Goal: Task Accomplishment & Management: Manage account settings

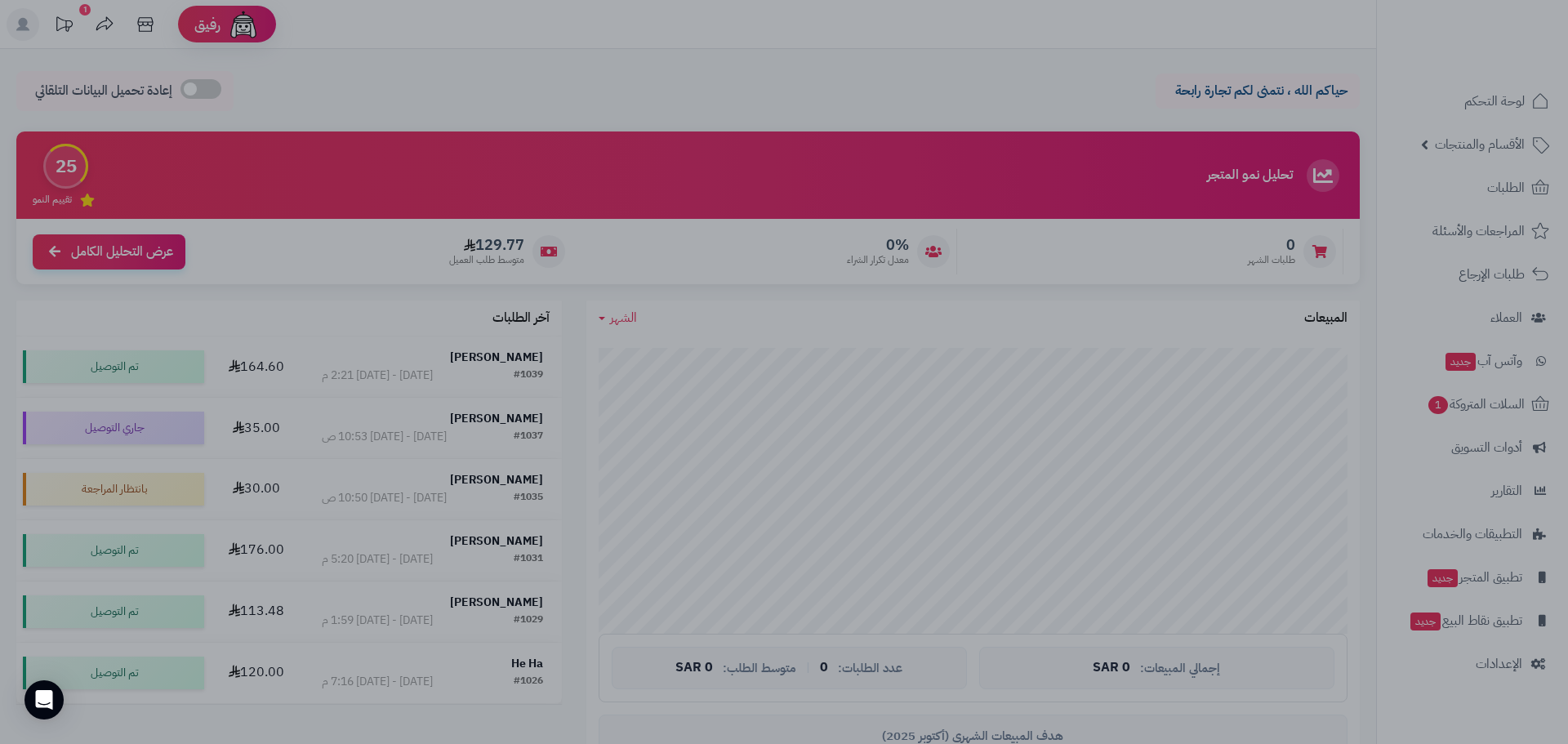
click at [1442, 152] on div at bounding box center [784, 372] width 1568 height 744
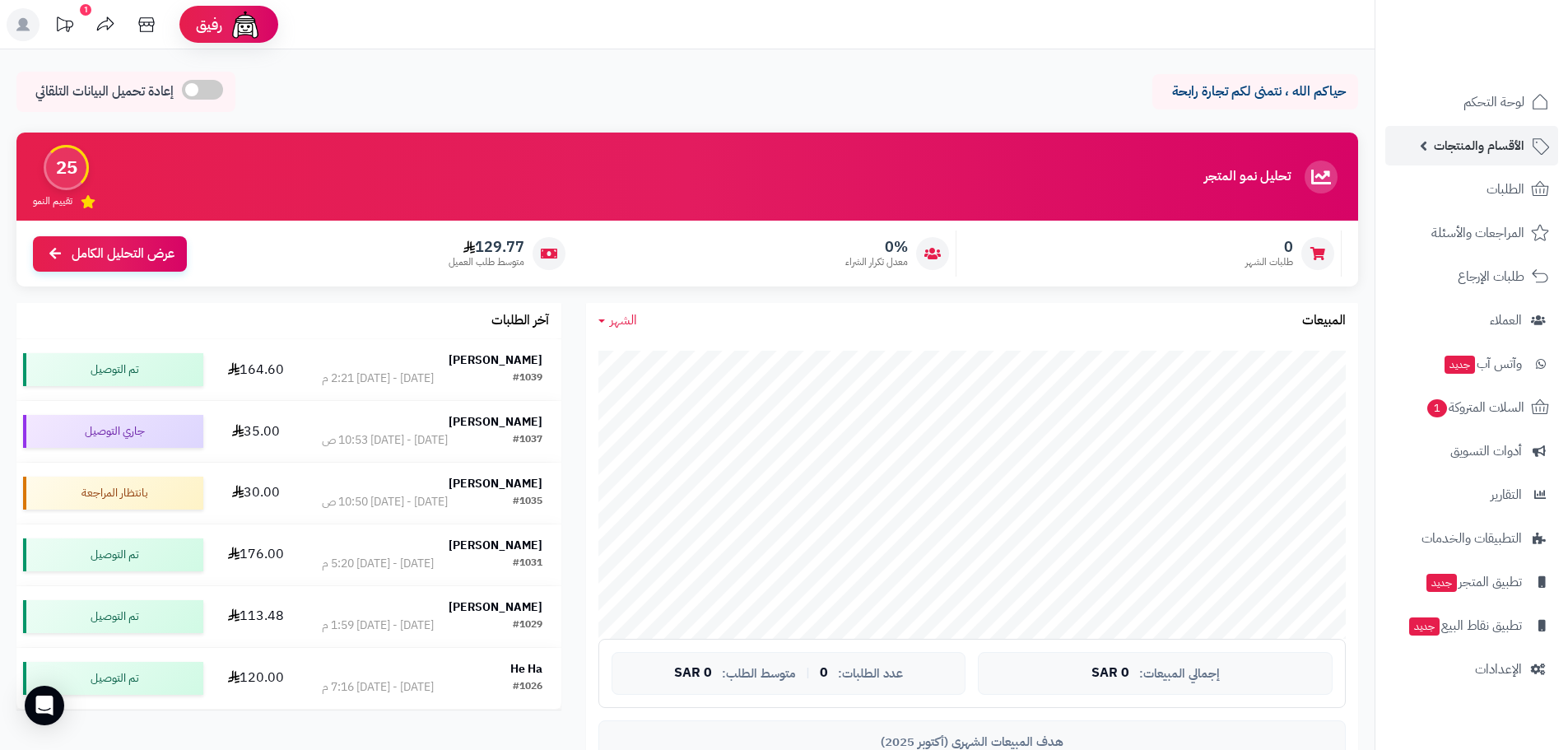
click at [1454, 147] on span "الأقسام والمنتجات" at bounding box center [1479, 146] width 91 height 23
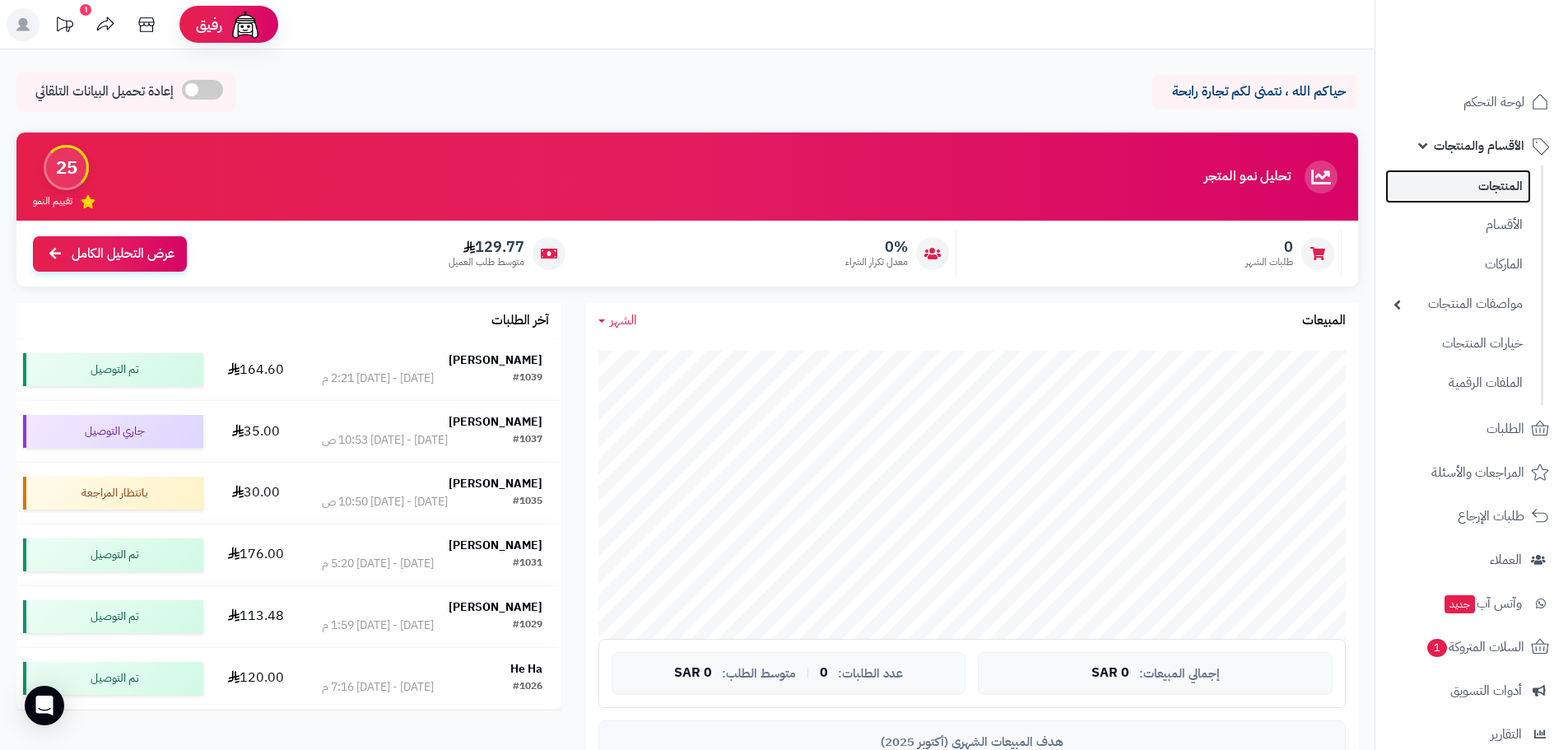
click at [1464, 180] on link "المنتجات" at bounding box center [1458, 186] width 146 height 34
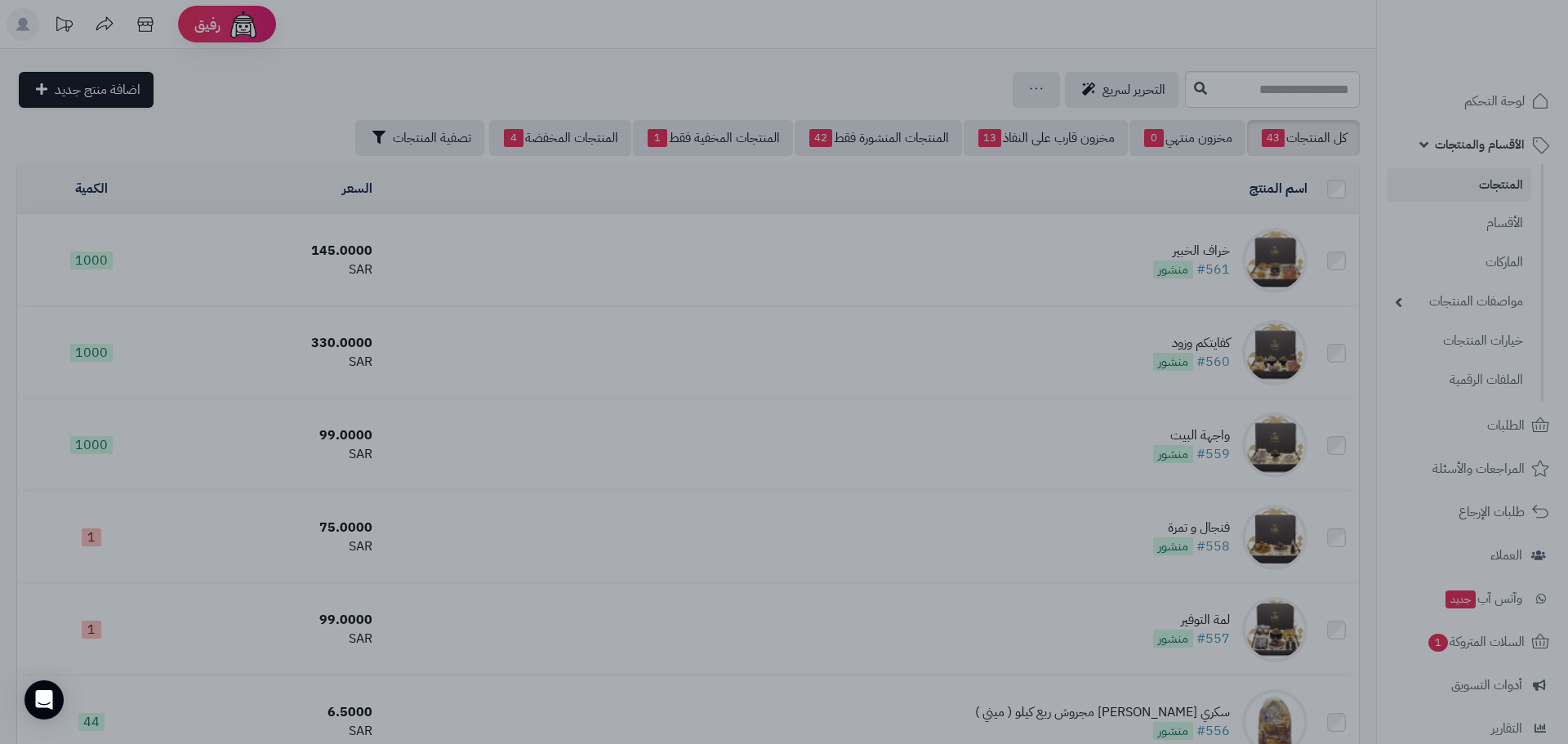
click at [499, 183] on div at bounding box center [784, 372] width 1568 height 744
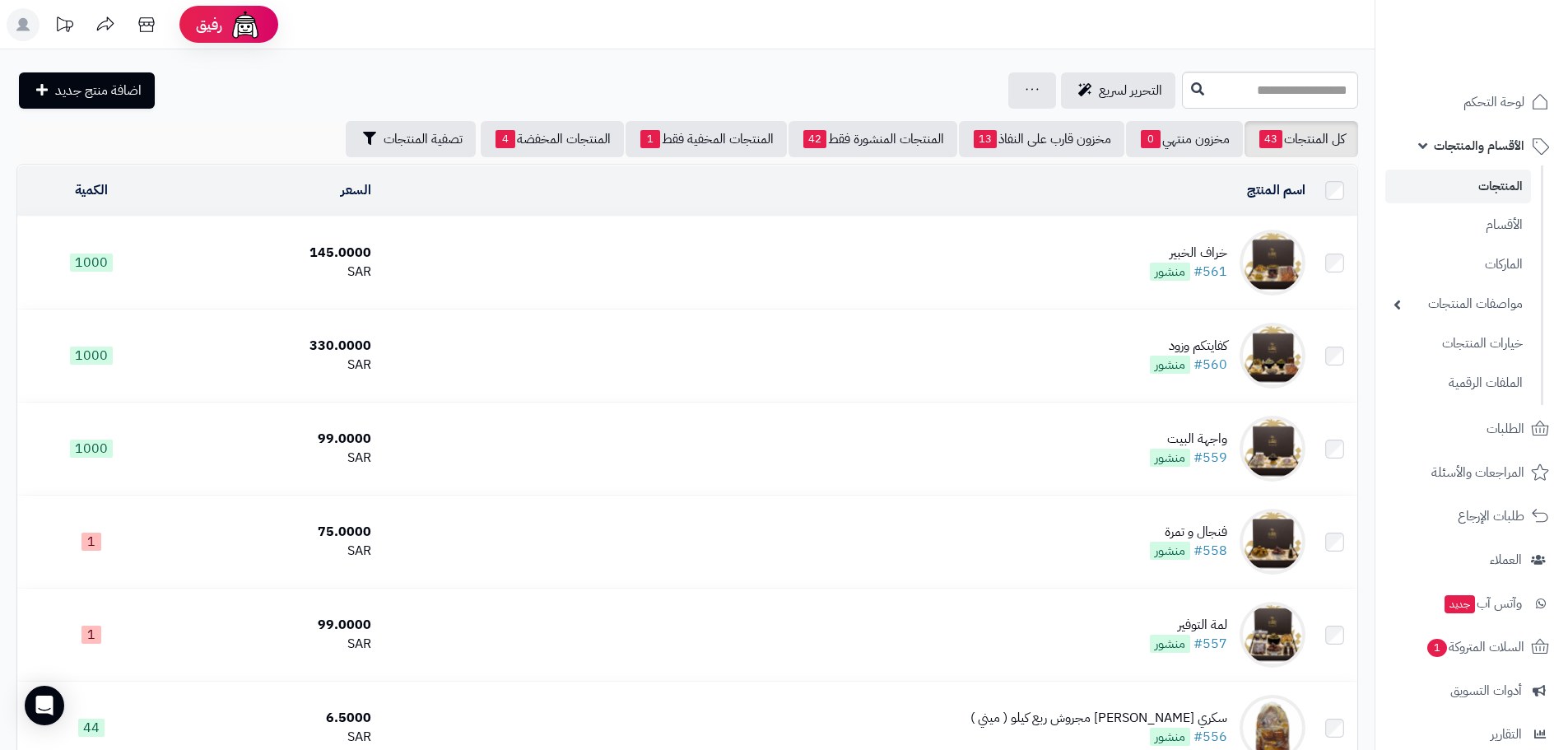
click at [1006, 247] on td "خراف الخبير #561 منشور" at bounding box center [845, 262] width 935 height 92
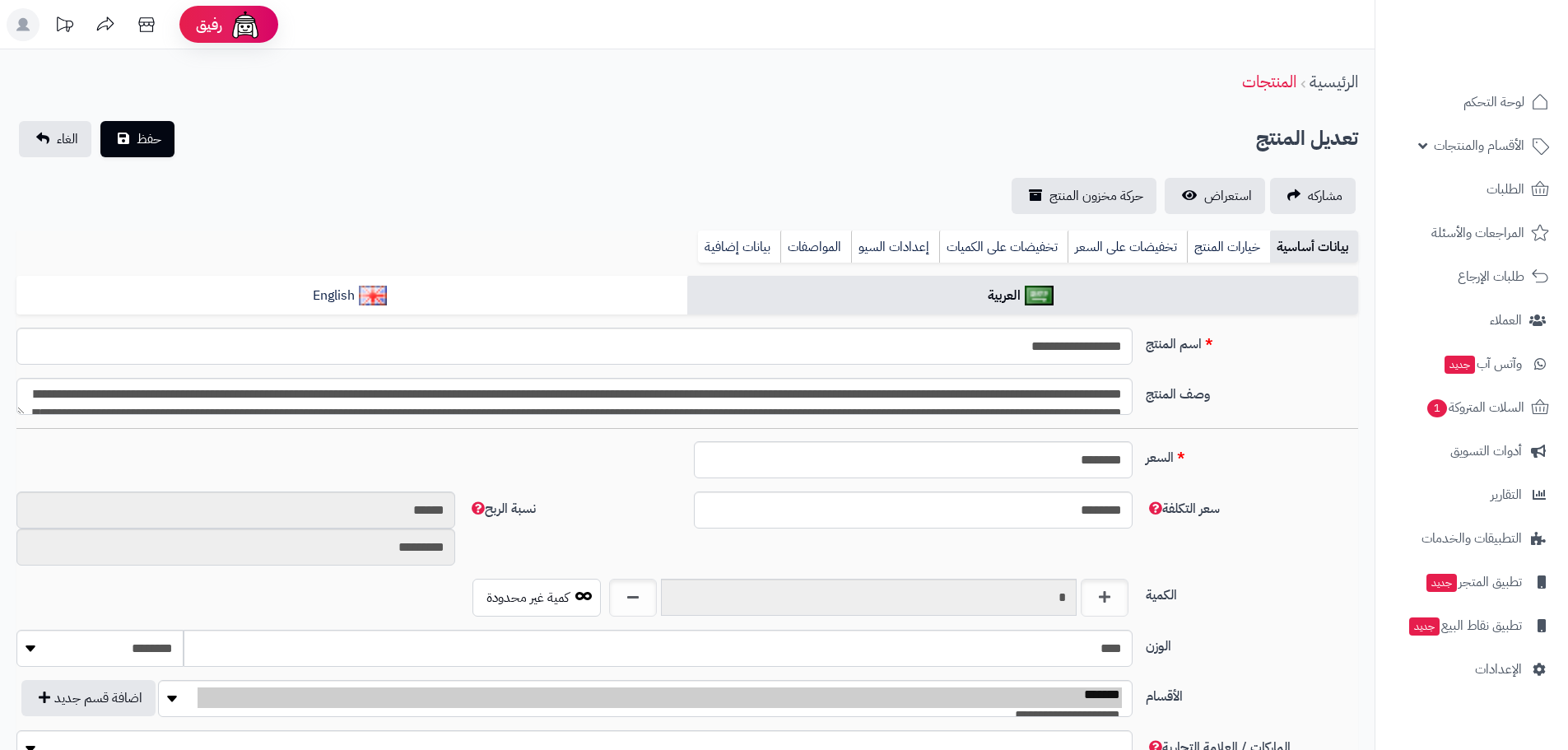
type input "******"
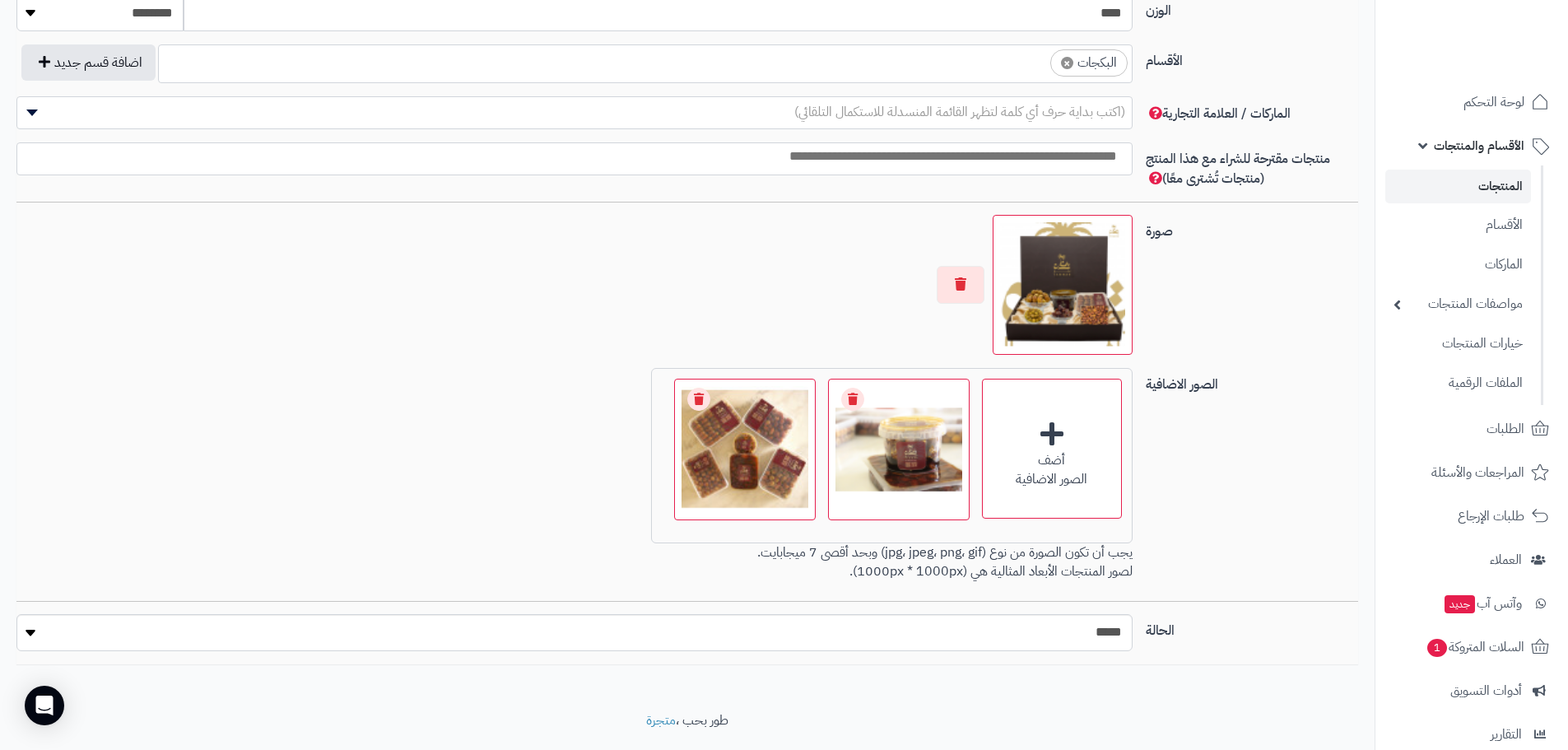
scroll to position [905, 0]
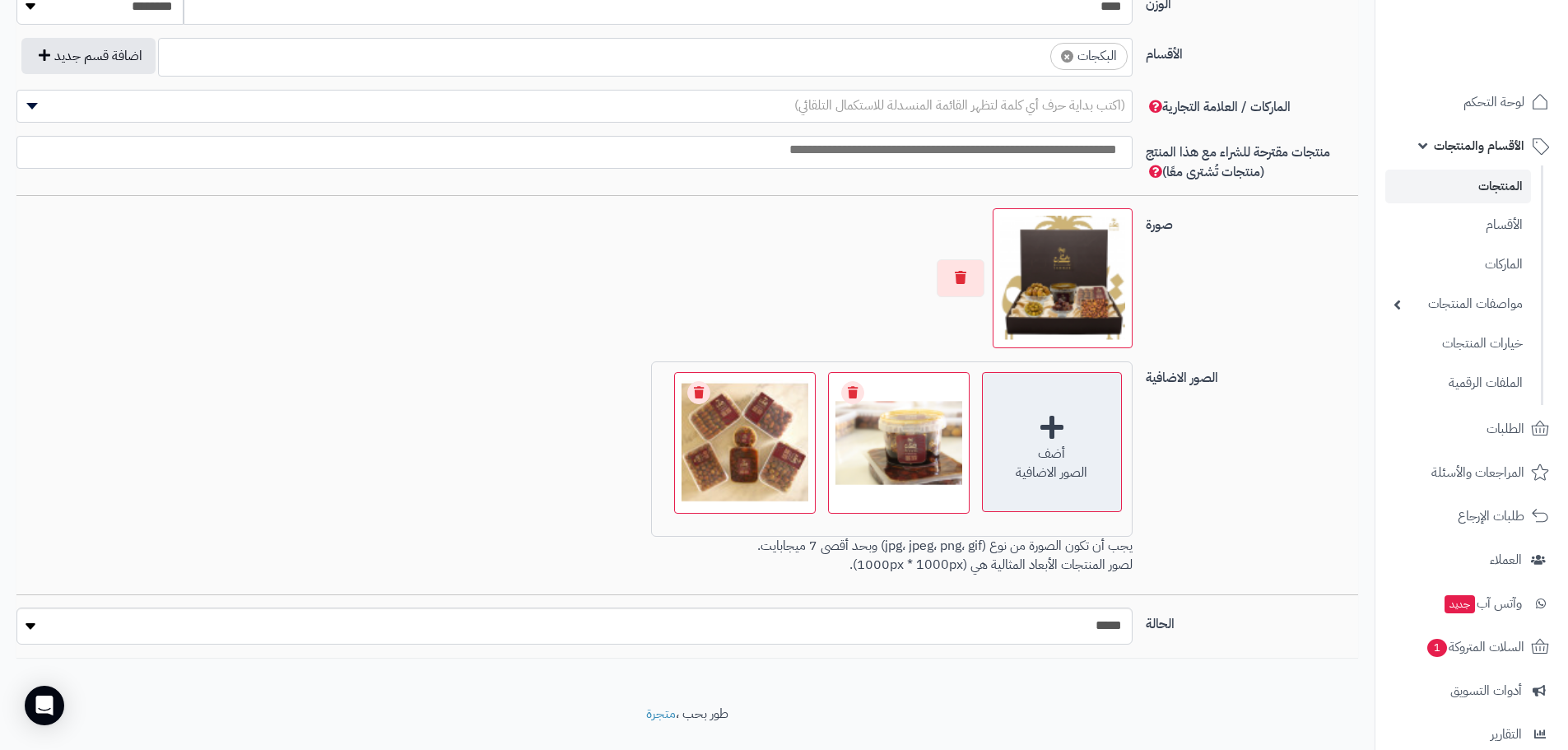
click at [1048, 433] on div "أضف الصور الاضافية" at bounding box center [1051, 442] width 140 height 140
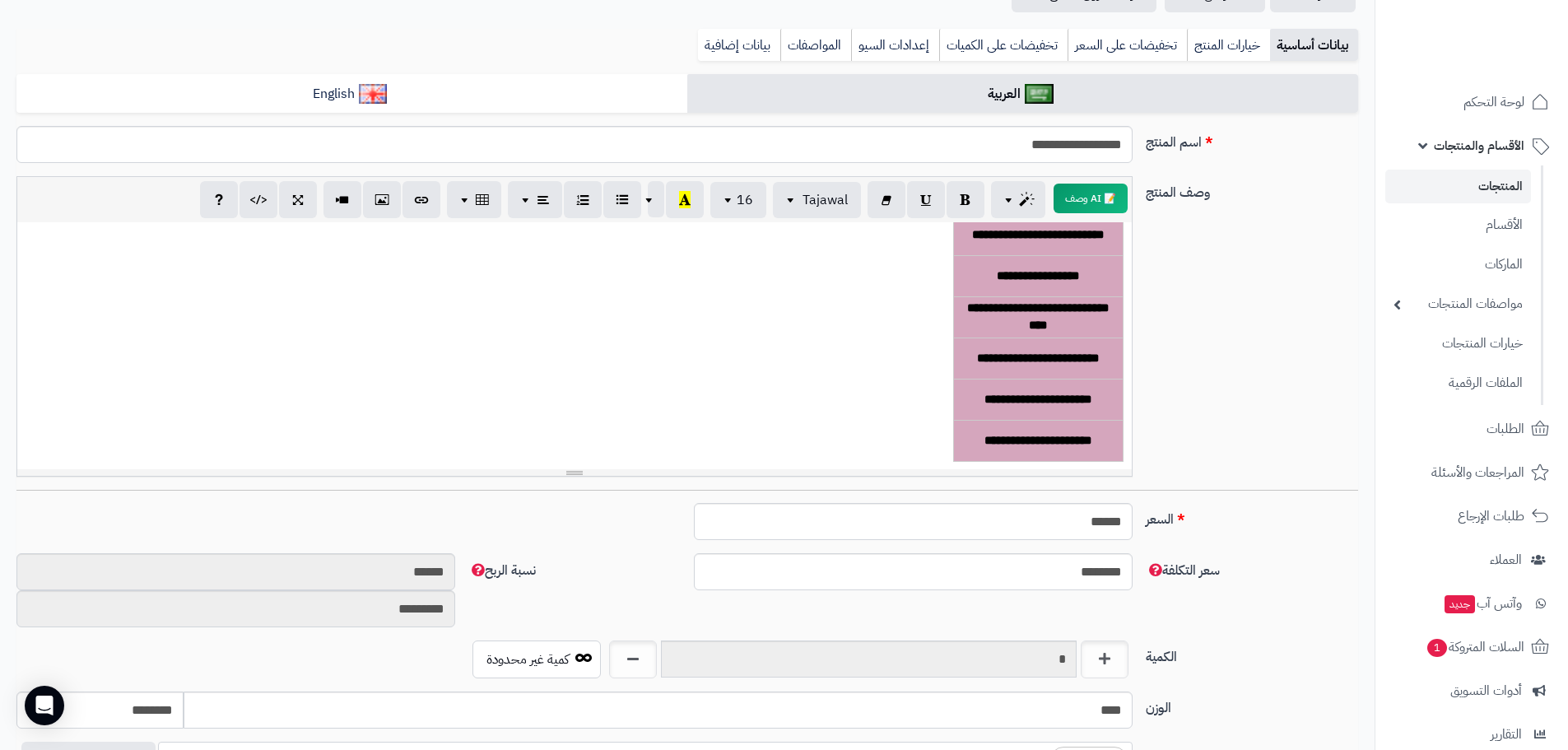
scroll to position [0, 0]
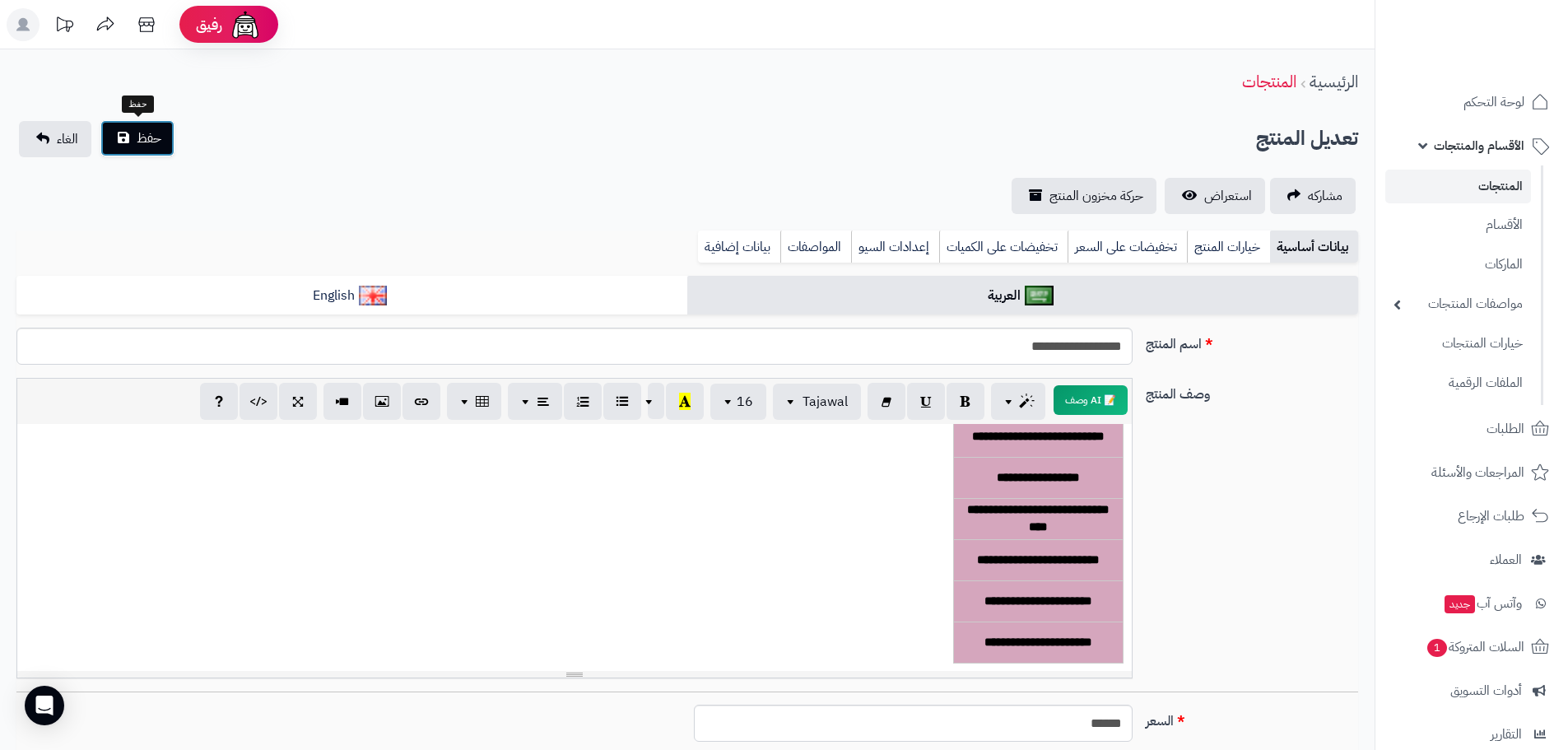
click at [156, 145] on span "حفظ" at bounding box center [149, 138] width 25 height 20
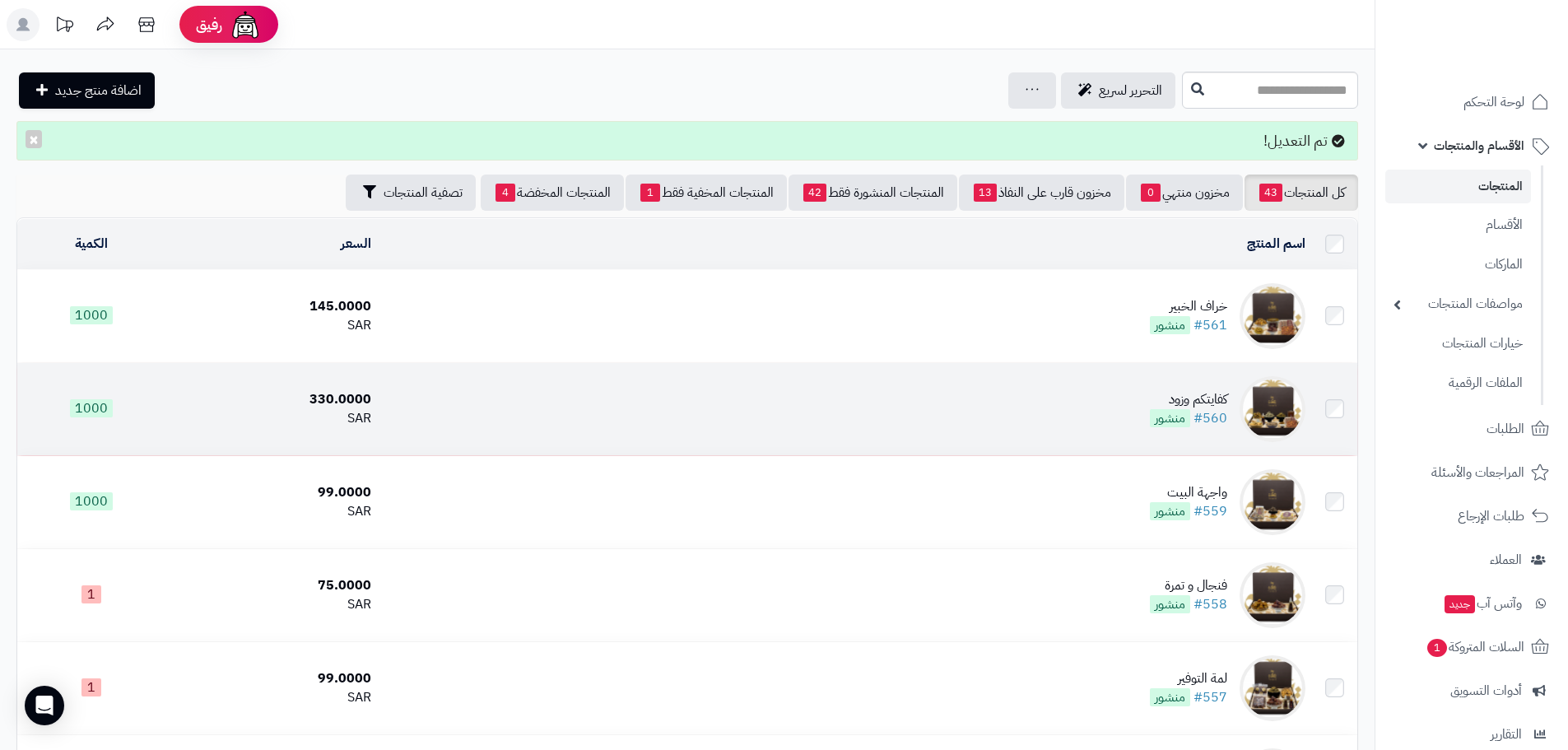
click at [1186, 397] on div "كفايتكم وزود" at bounding box center [1188, 399] width 78 height 19
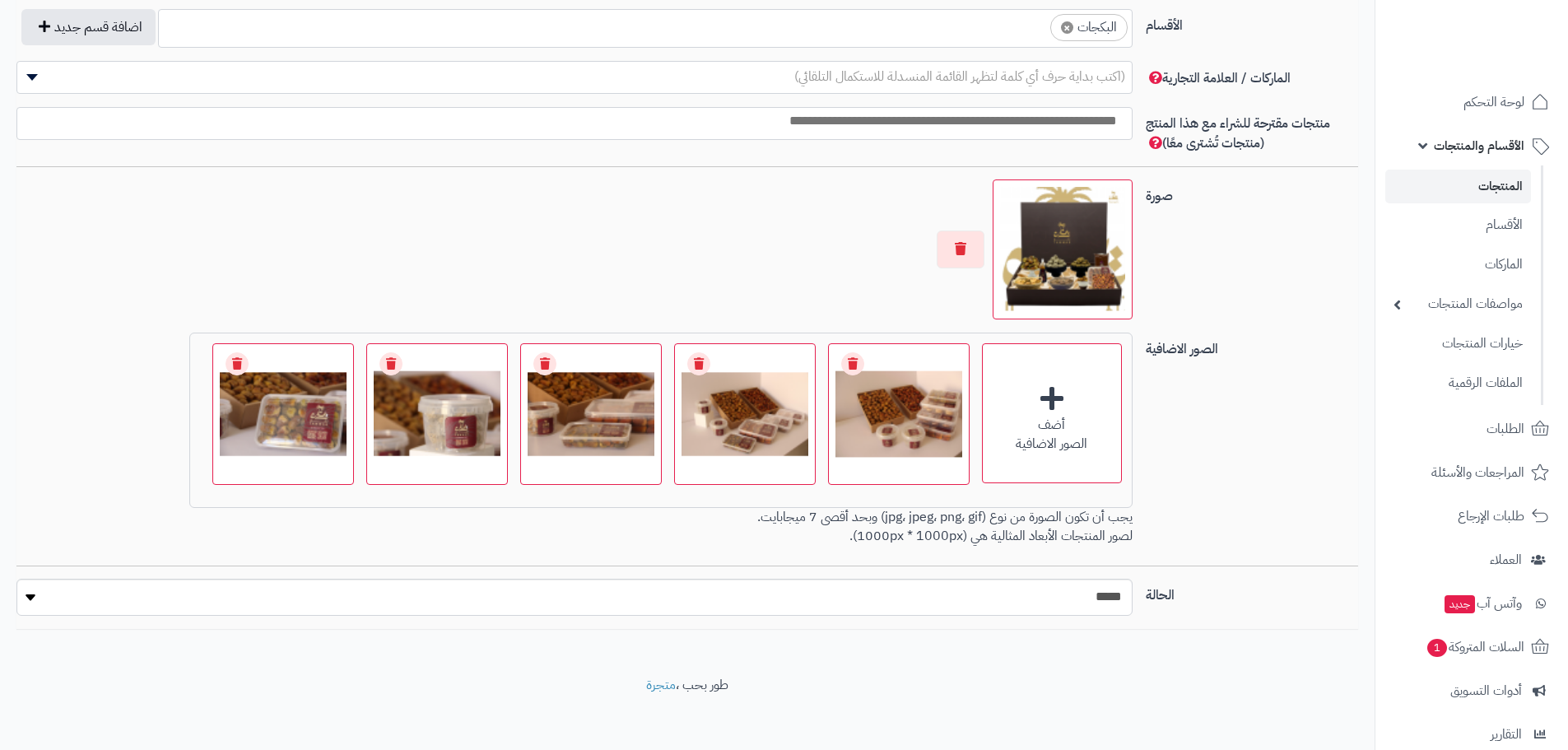
scroll to position [942, 0]
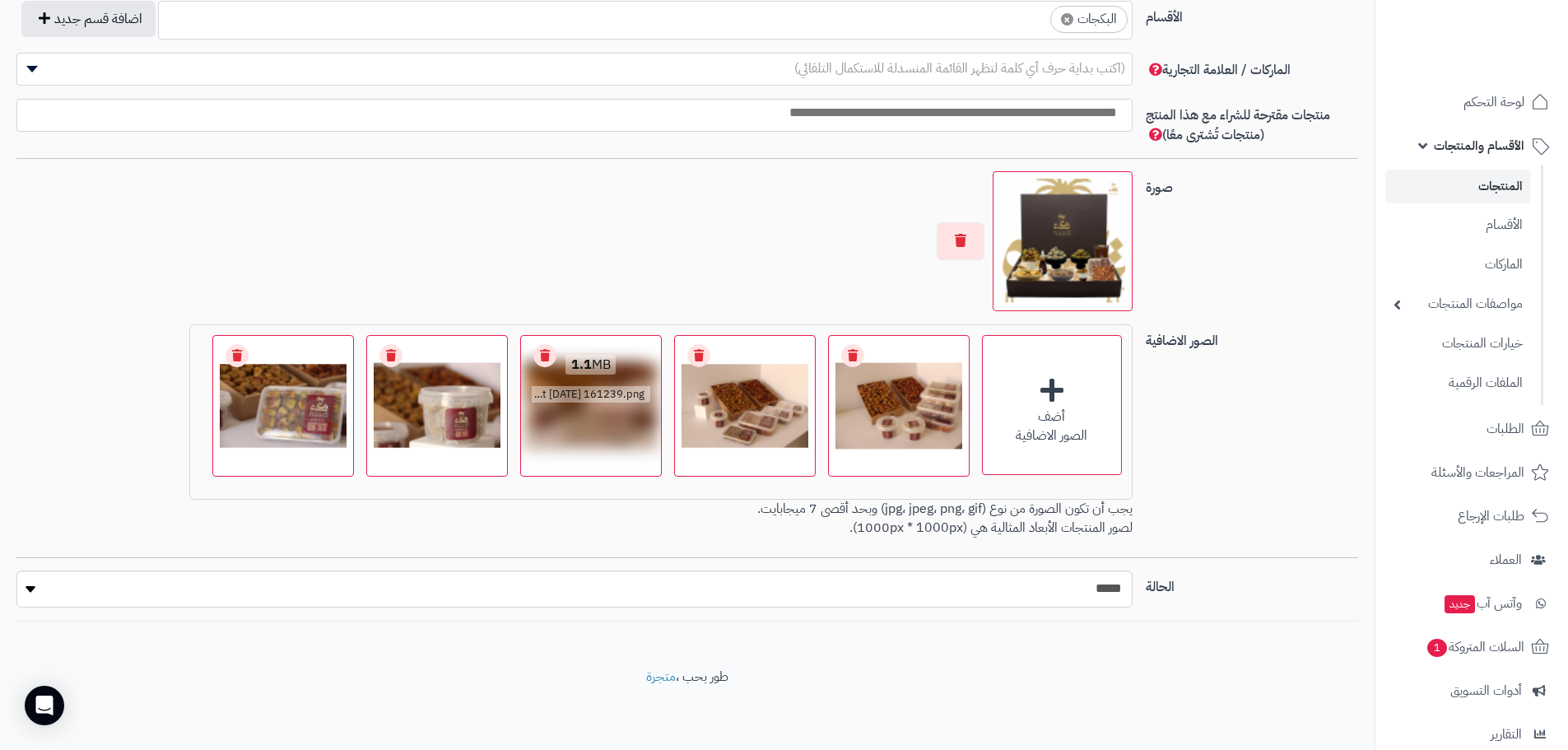
click at [585, 409] on div "1.1 MB catalog/1759151588853-Screenshot 2025-09-29 161239.png" at bounding box center [591, 379] width 140 height 88
click at [578, 392] on span "catalog/1759151588853-Screenshot 2025-09-29 161239.png" at bounding box center [503, 393] width 292 height 17
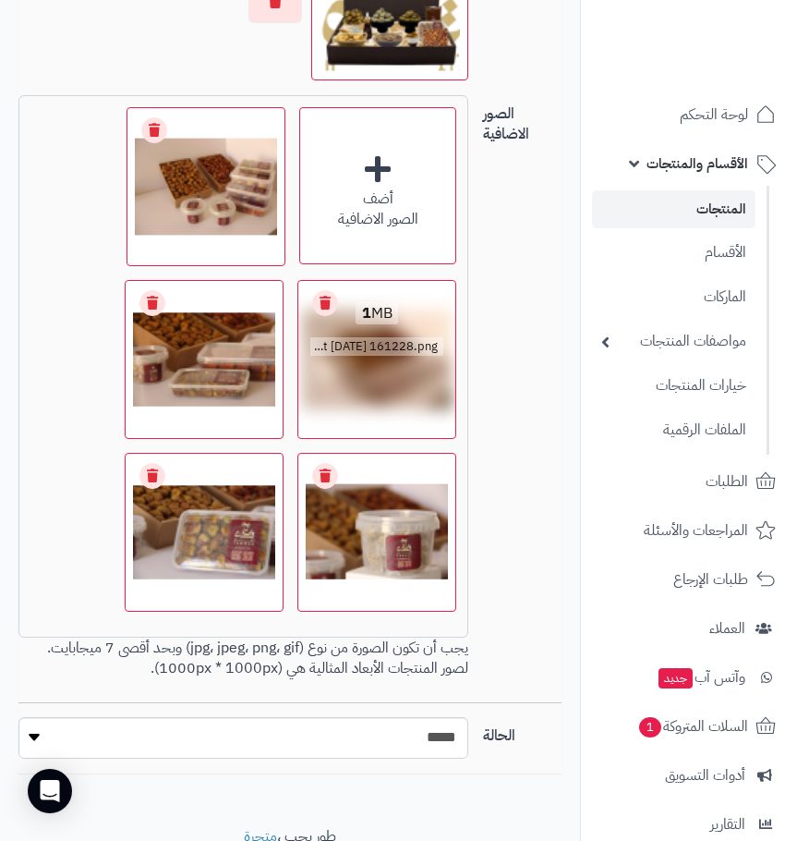
scroll to position [1560, 0]
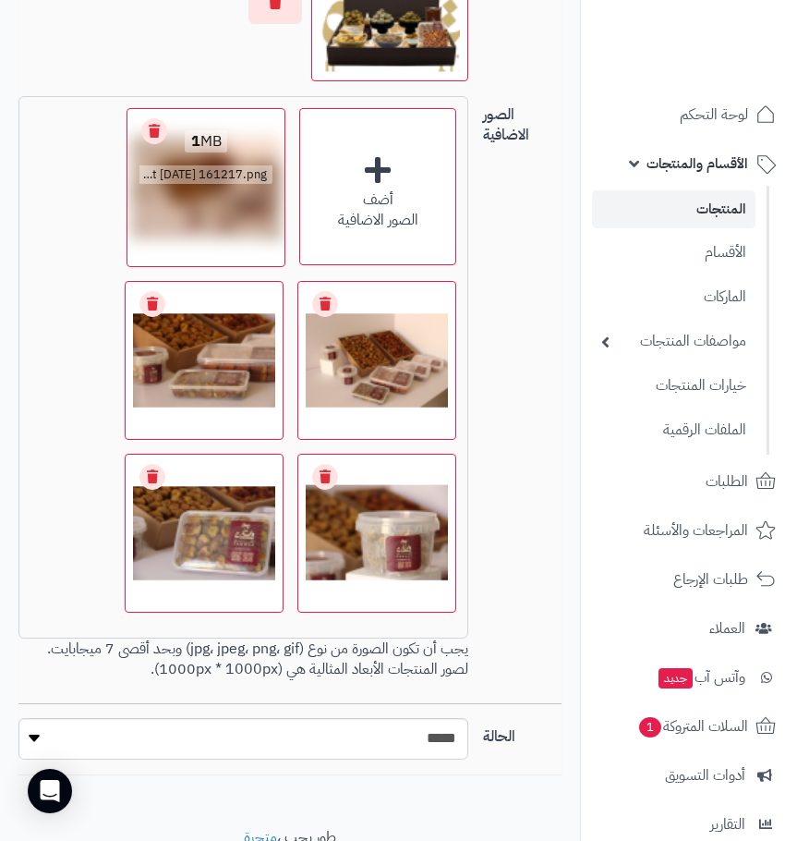
click at [152, 143] on link "Remove file" at bounding box center [154, 131] width 26 height 26
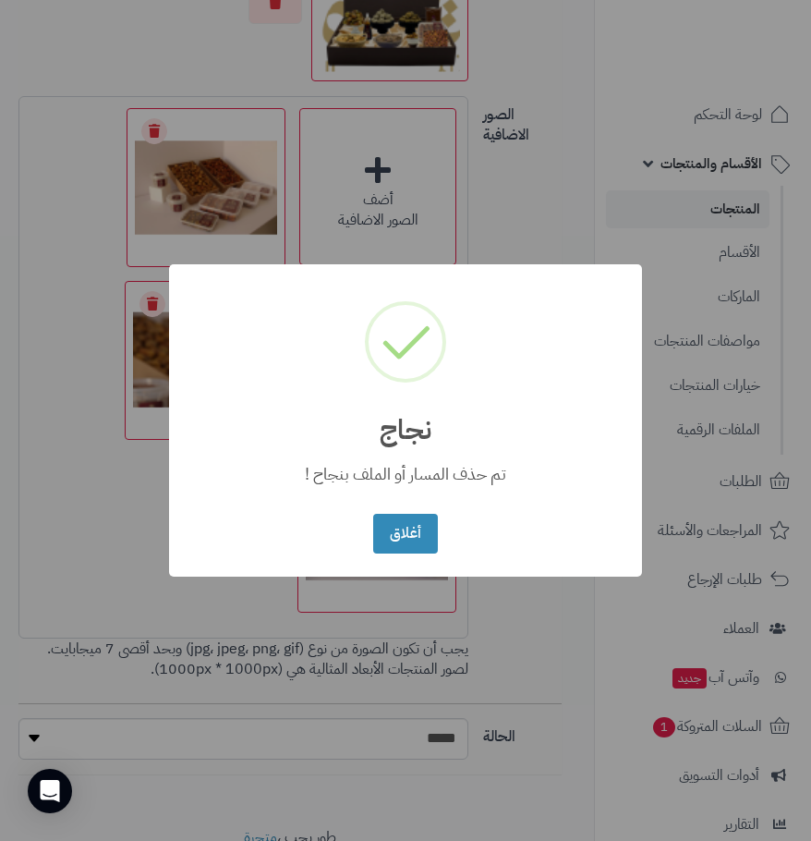
click at [149, 146] on div "× نجاج تم حذف المسار أو الملف بنجاح ! أغلاق No Cancel" at bounding box center [405, 420] width 811 height 841
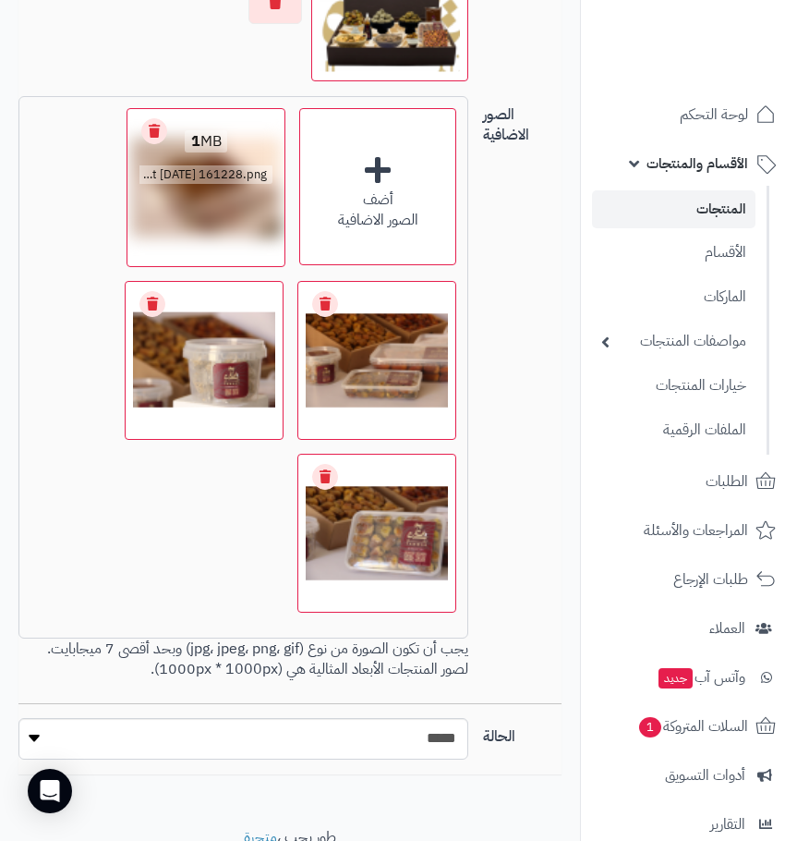
click at [152, 144] on link "Remove file" at bounding box center [154, 131] width 26 height 26
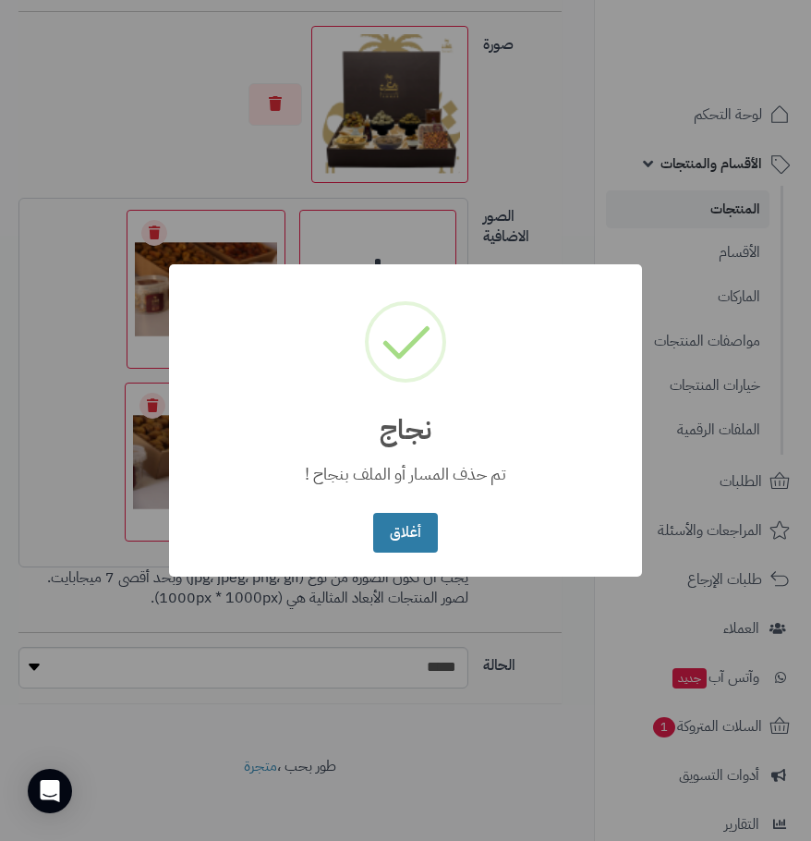
click at [419, 532] on button "أغلاق" at bounding box center [405, 533] width 64 height 40
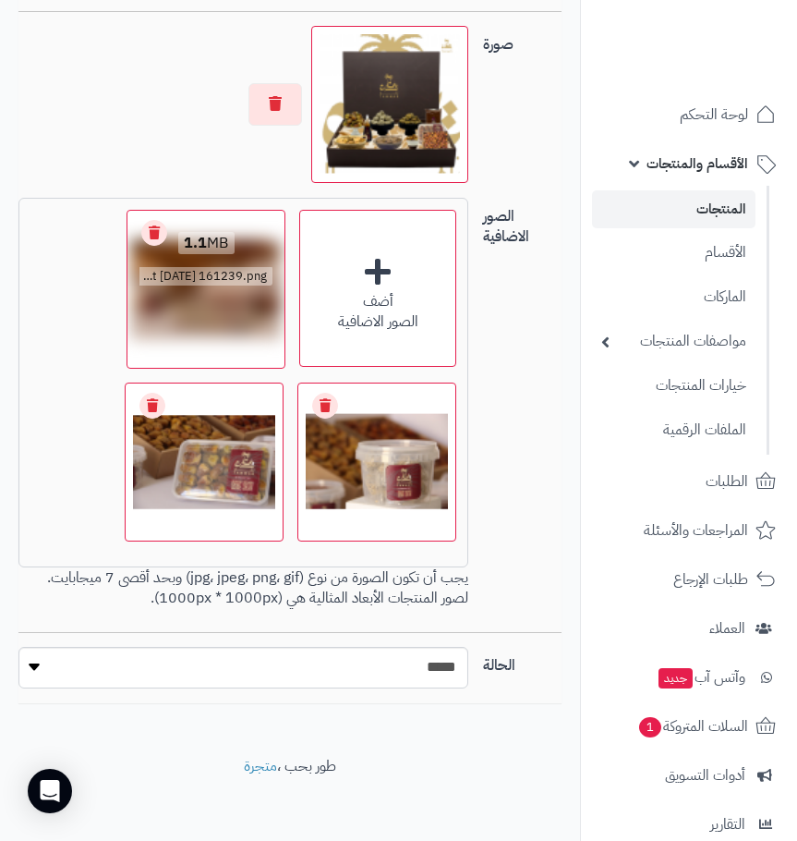
click at [162, 246] on link "Remove file" at bounding box center [154, 233] width 26 height 26
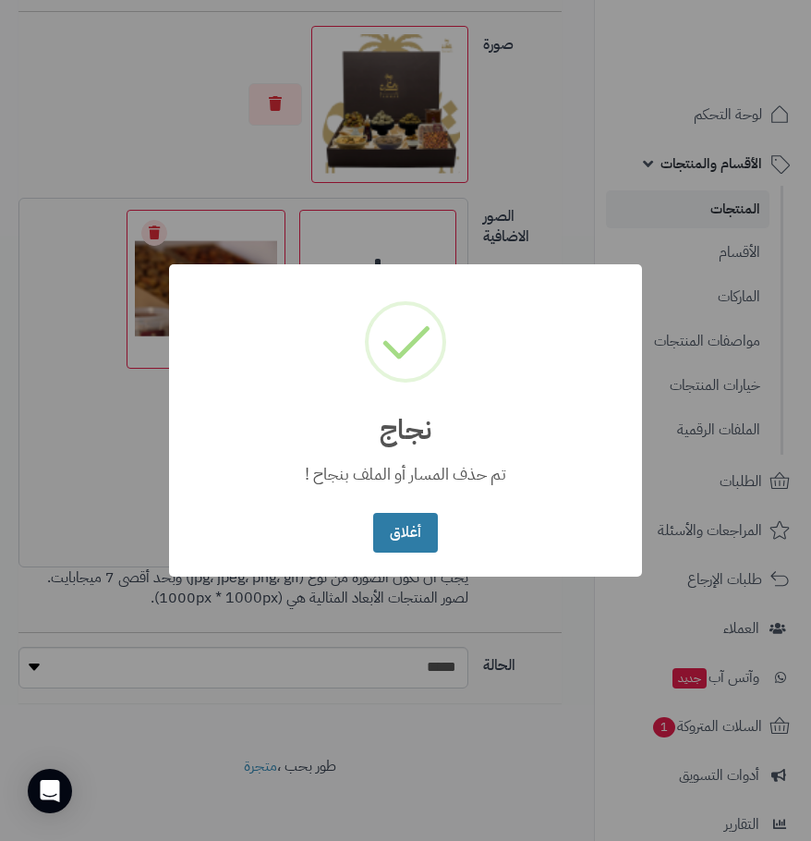
click at [394, 530] on button "أغلاق" at bounding box center [405, 533] width 64 height 40
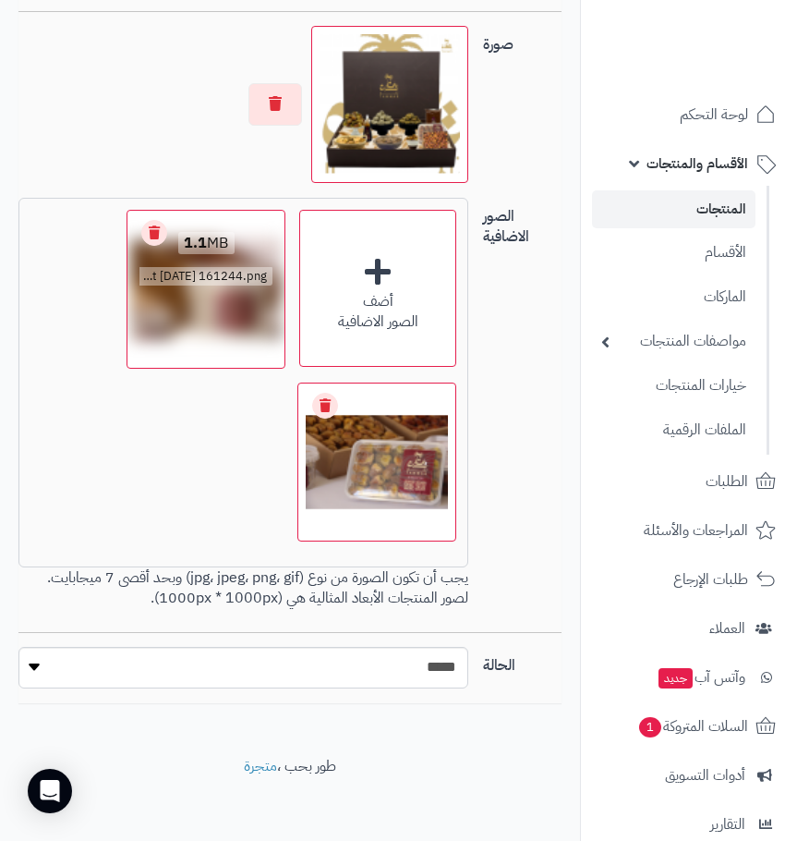
click at [152, 246] on link "Remove file" at bounding box center [154, 233] width 26 height 26
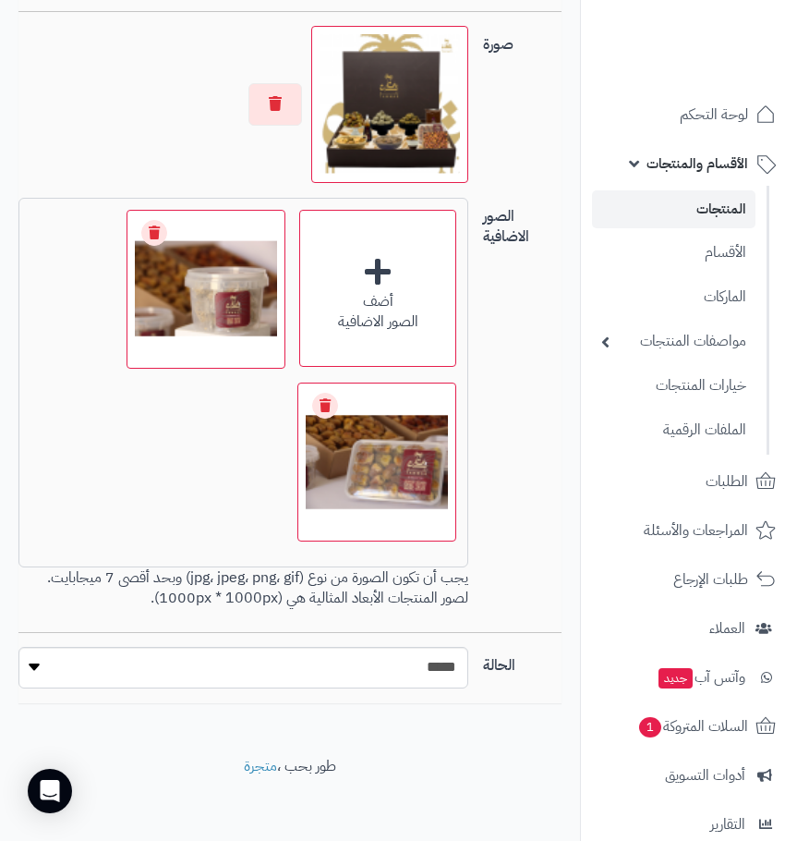
scroll to position [1285, 0]
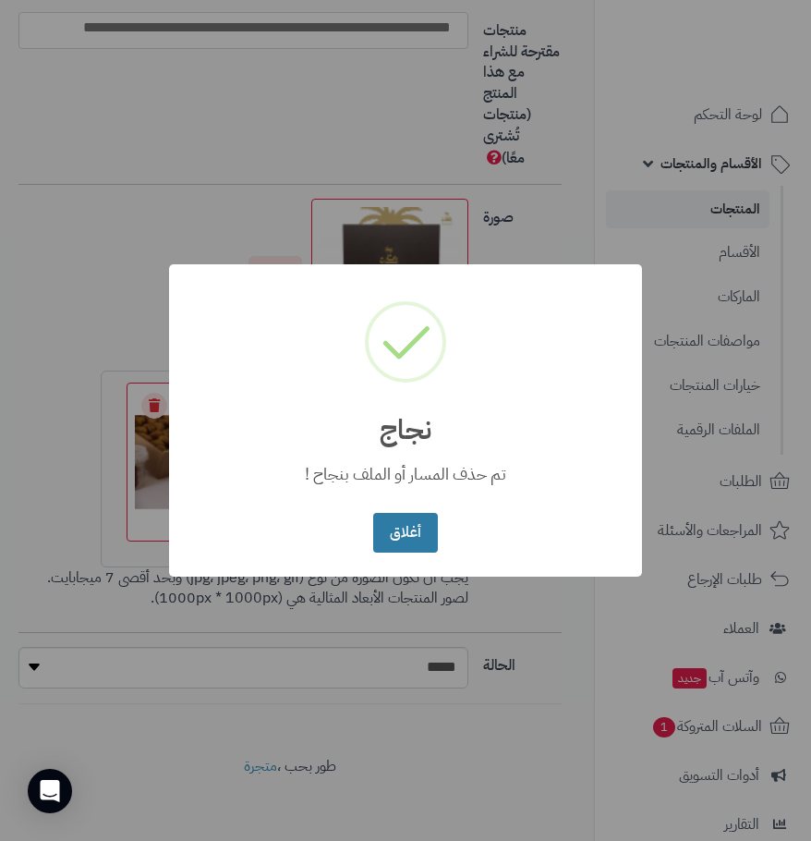
click at [385, 516] on button "أغلاق" at bounding box center [405, 533] width 64 height 40
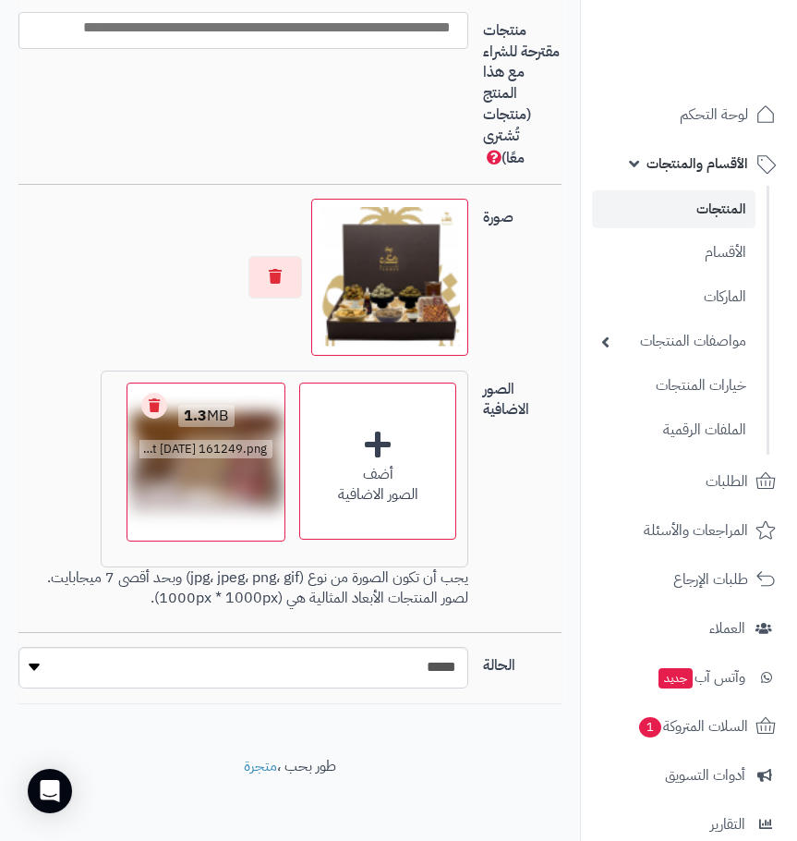
click at [153, 419] on link "Remove file" at bounding box center [154, 406] width 26 height 26
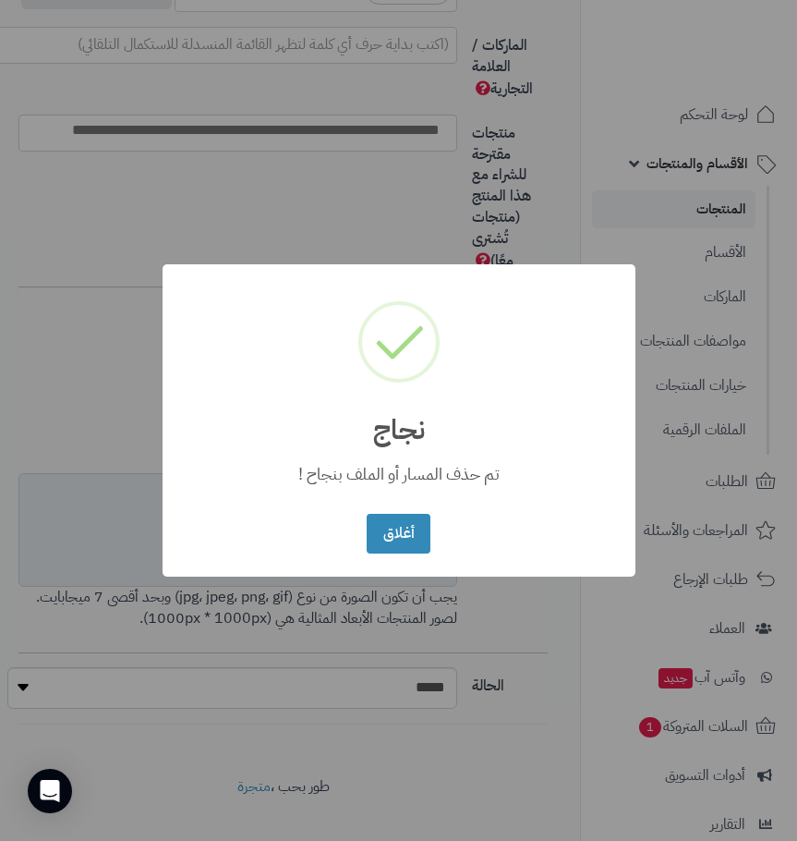
scroll to position [1203, 0]
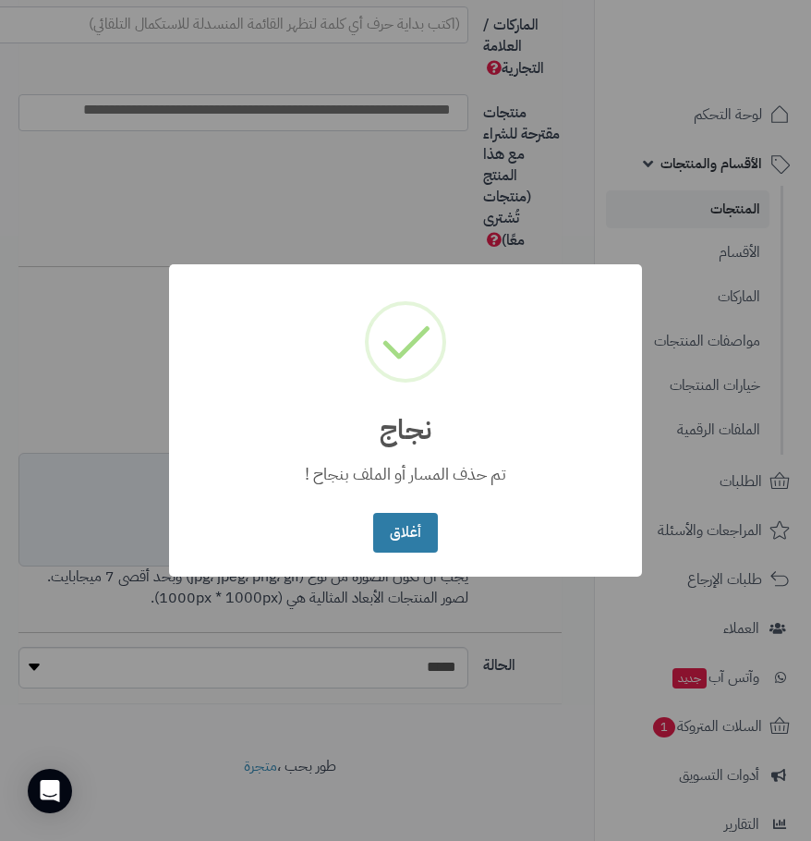
click at [395, 538] on button "أغلاق" at bounding box center [405, 533] width 64 height 40
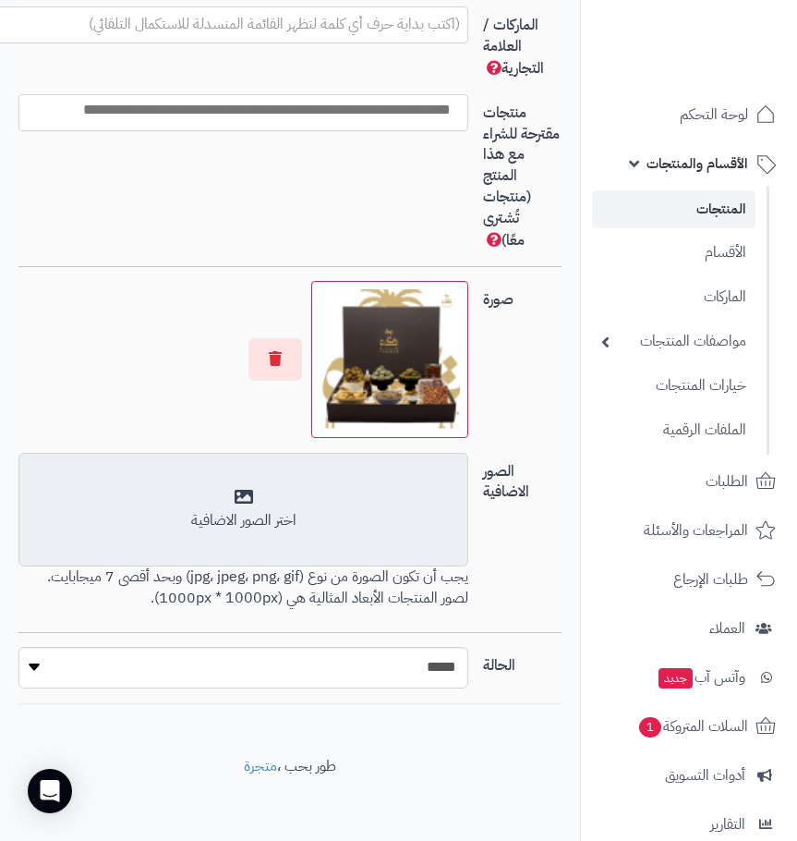
click at [324, 516] on div "اختر الصور الاضافية" at bounding box center [243, 509] width 426 height 43
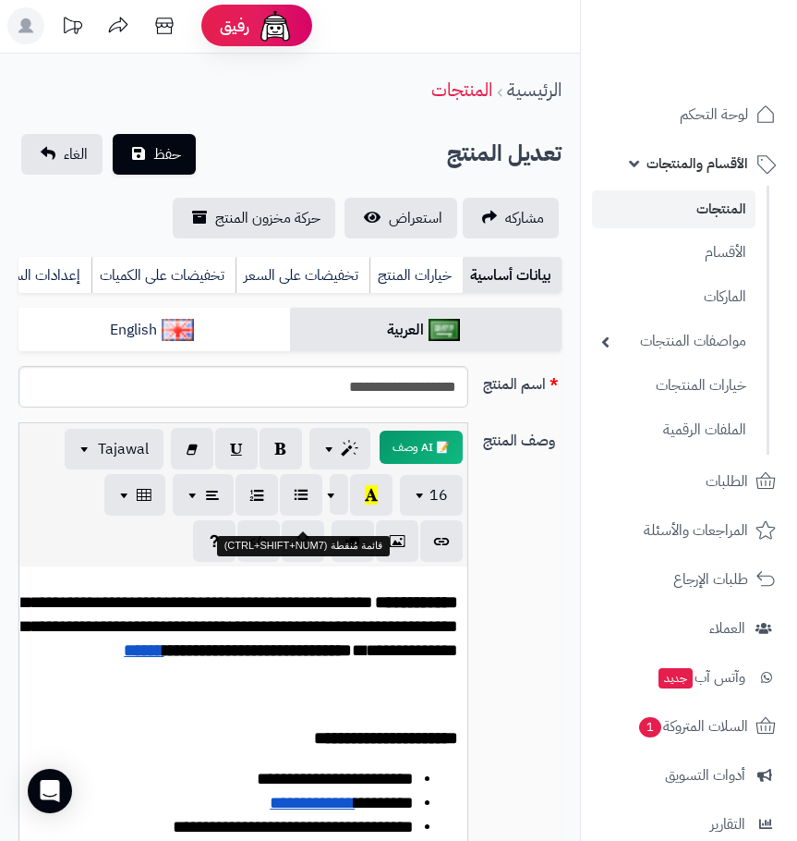
scroll to position [0, 0]
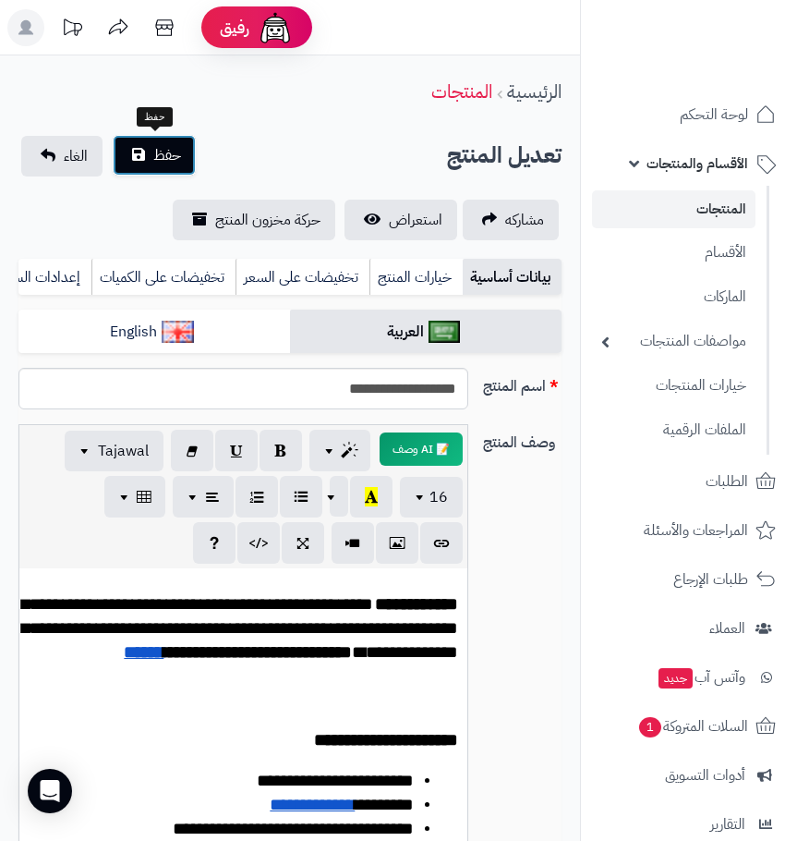
click at [153, 136] on button "حفظ" at bounding box center [154, 155] width 83 height 41
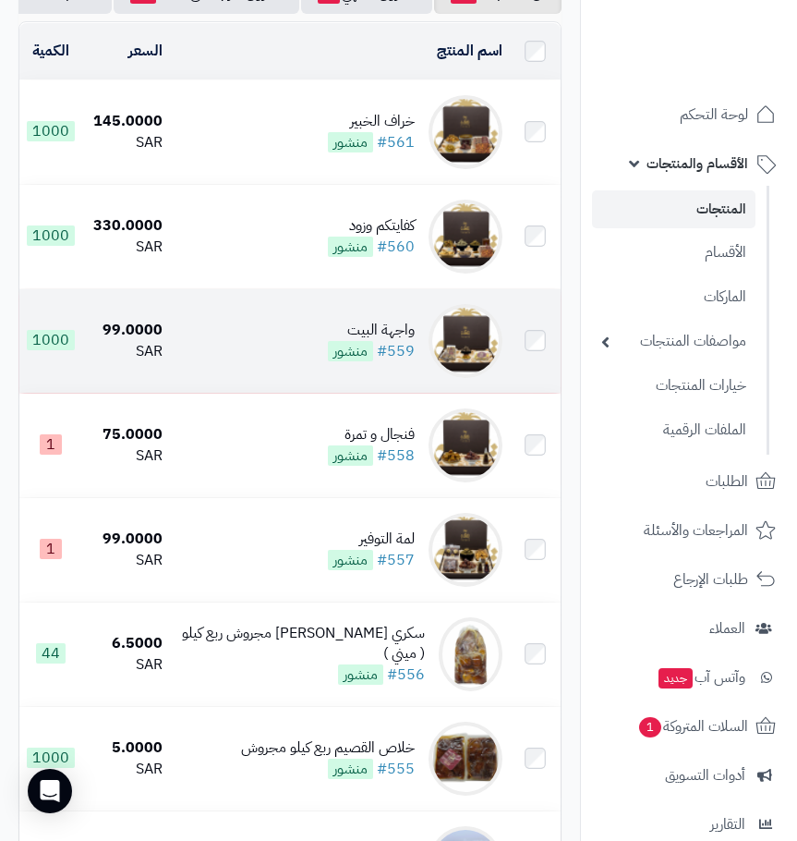
scroll to position [185, 0]
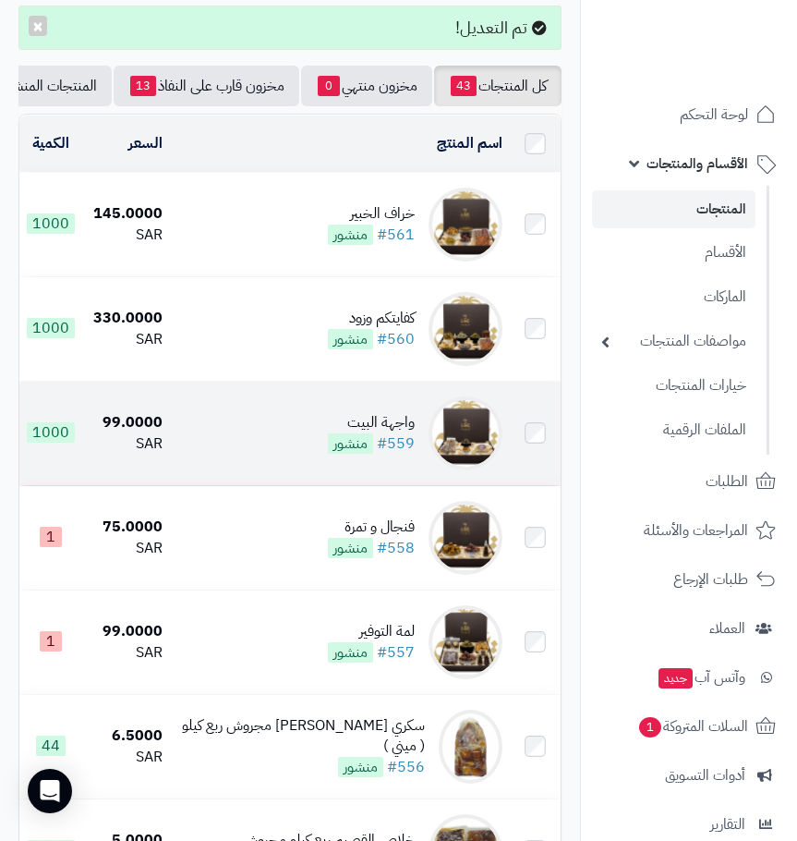
click at [346, 430] on div "واجهة البيت" at bounding box center [371, 422] width 87 height 21
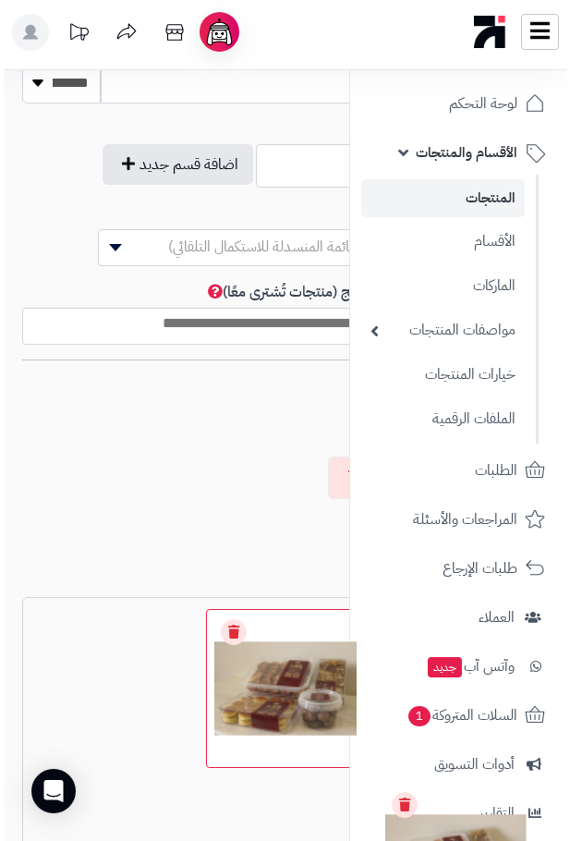
scroll to position [1253, 0]
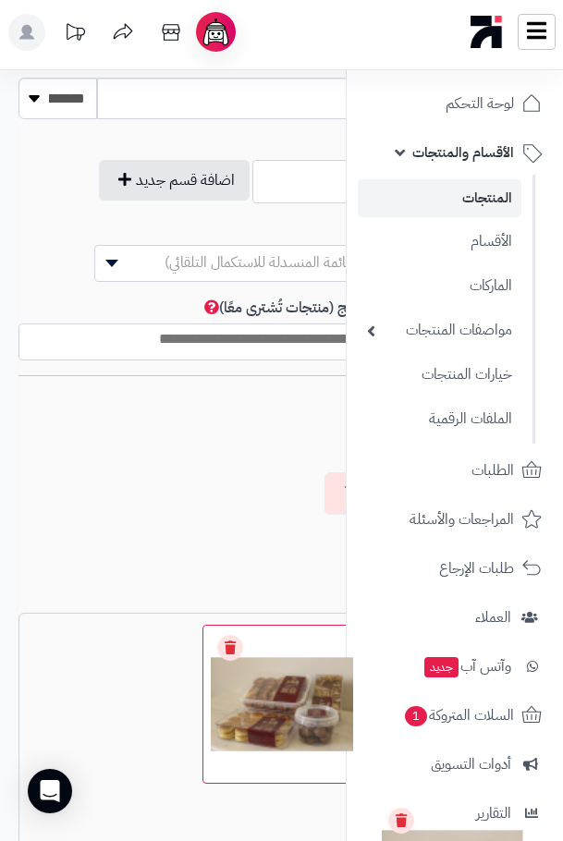
click at [177, 470] on div at bounding box center [281, 493] width 526 height 157
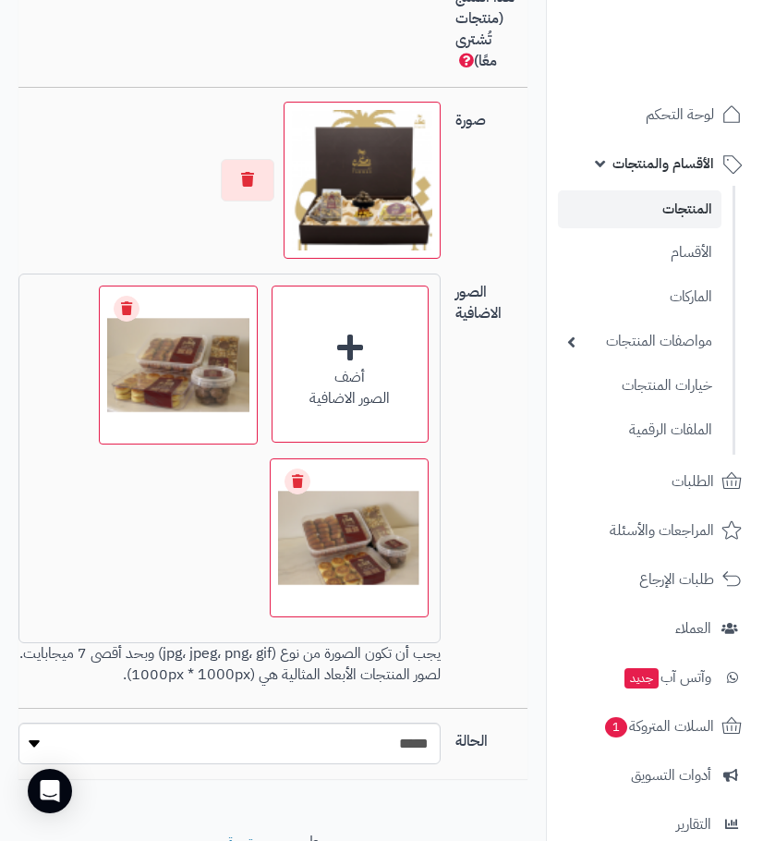
scroll to position [1391, 0]
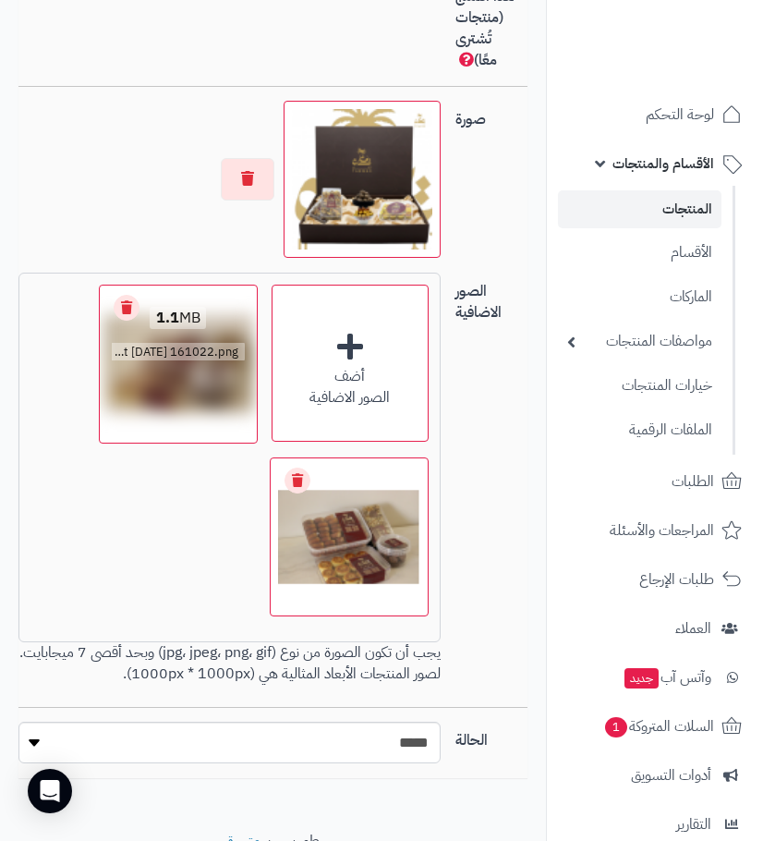
click at [127, 321] on link "Remove file" at bounding box center [127, 308] width 26 height 26
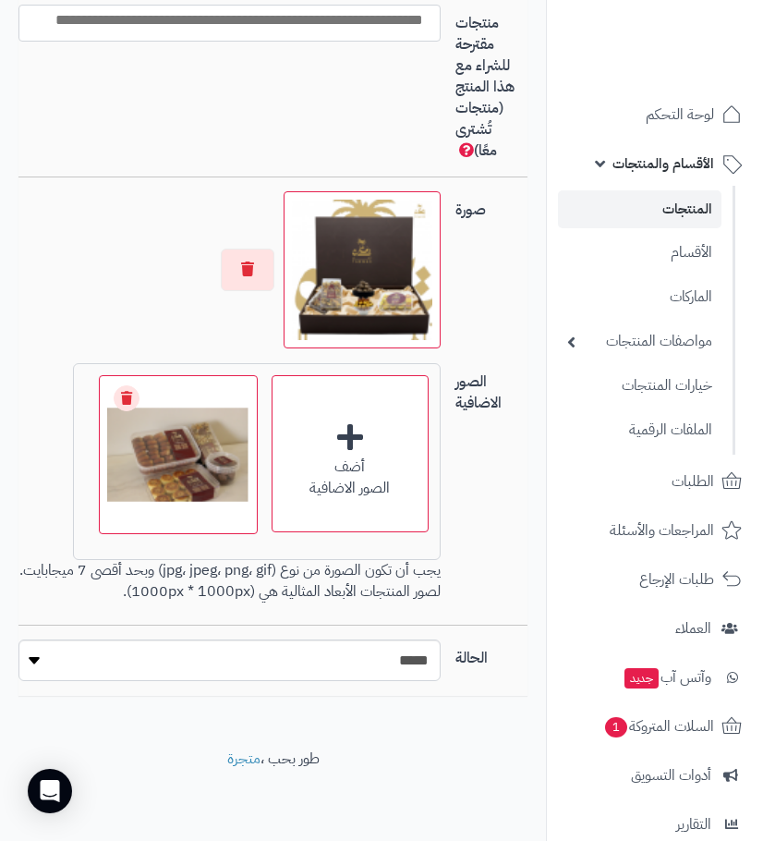
scroll to position [1315, 0]
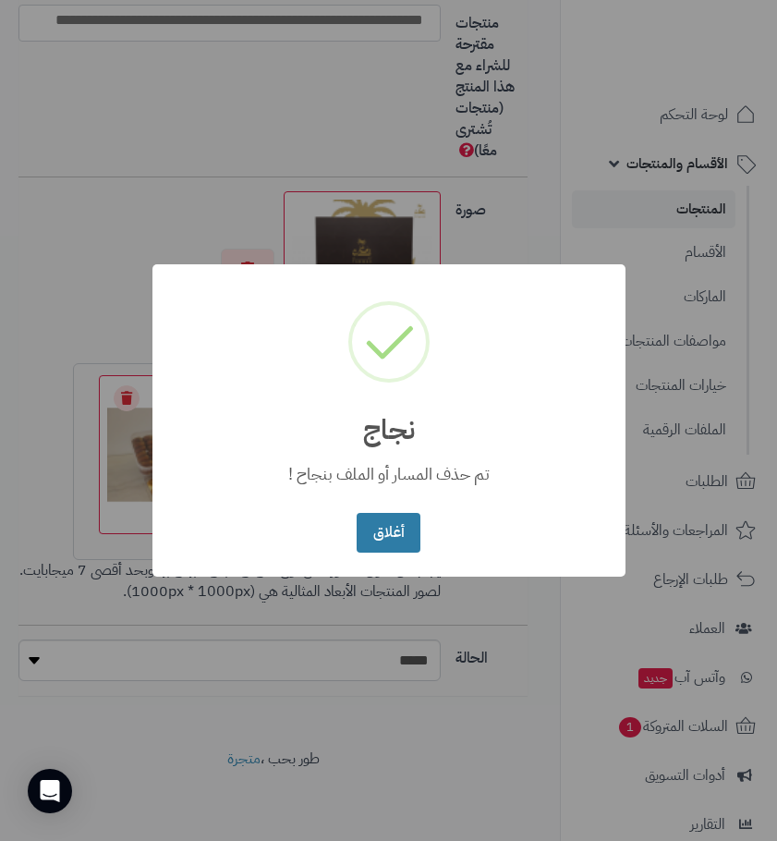
click at [384, 515] on button "أغلاق" at bounding box center [389, 533] width 64 height 40
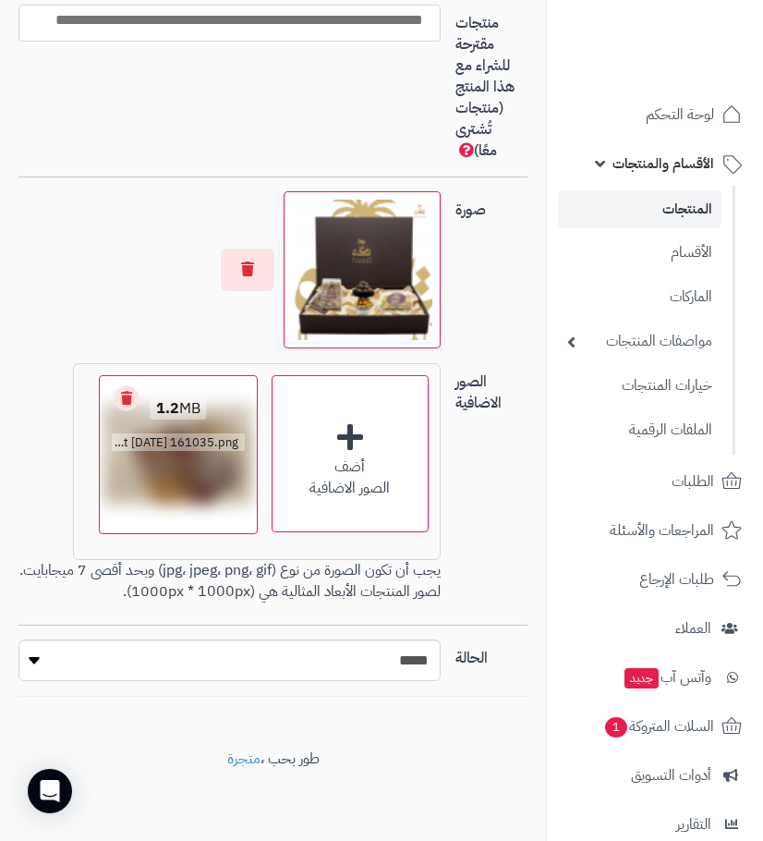
click at [130, 399] on link "Remove file" at bounding box center [127, 398] width 26 height 26
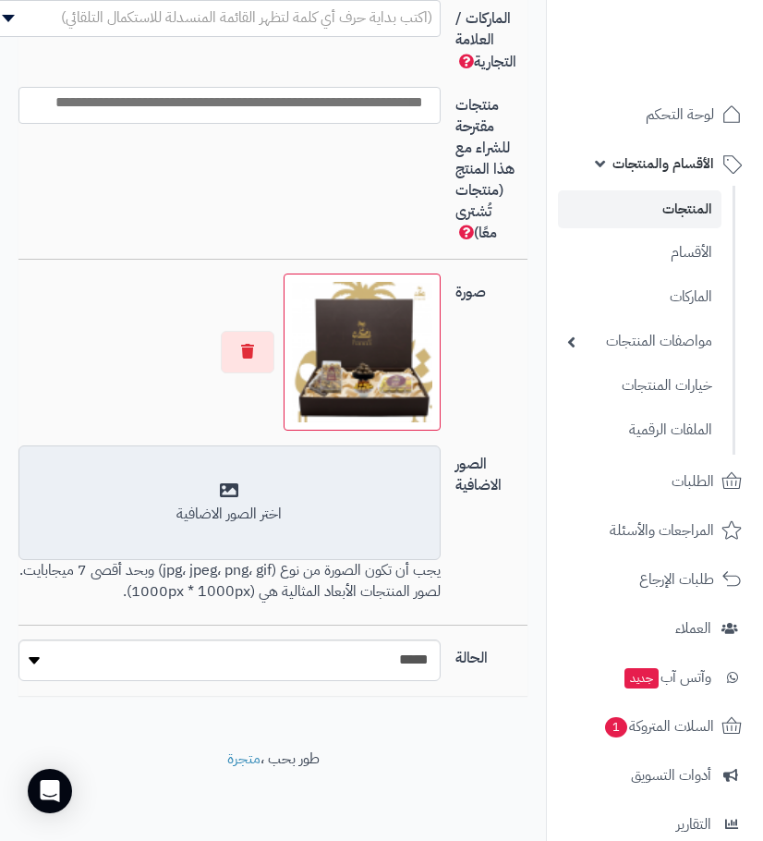
scroll to position [1232, 0]
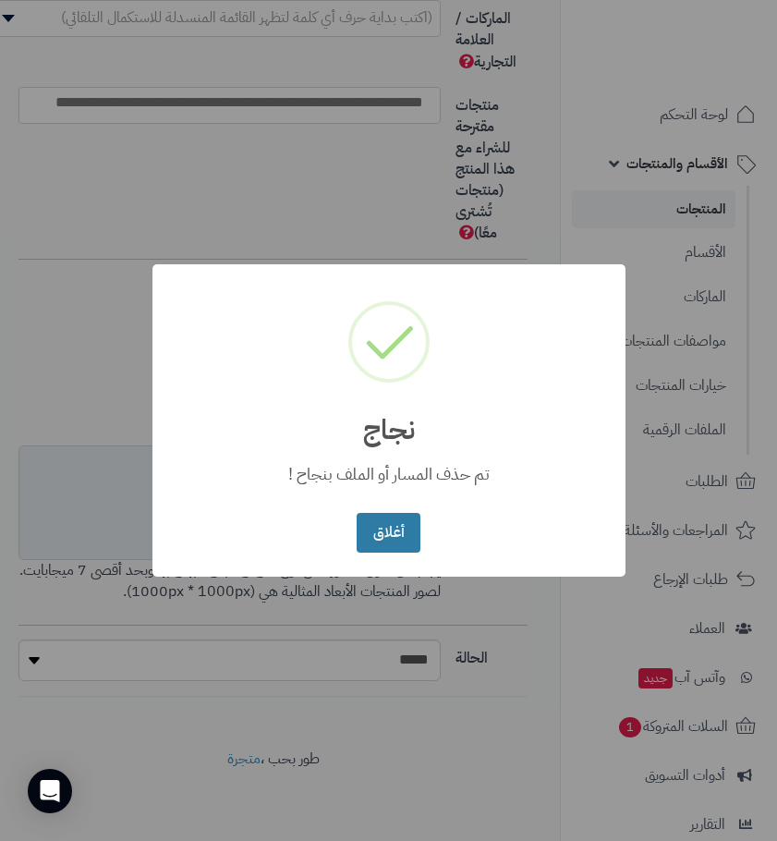
click at [396, 528] on button "أغلاق" at bounding box center [389, 533] width 64 height 40
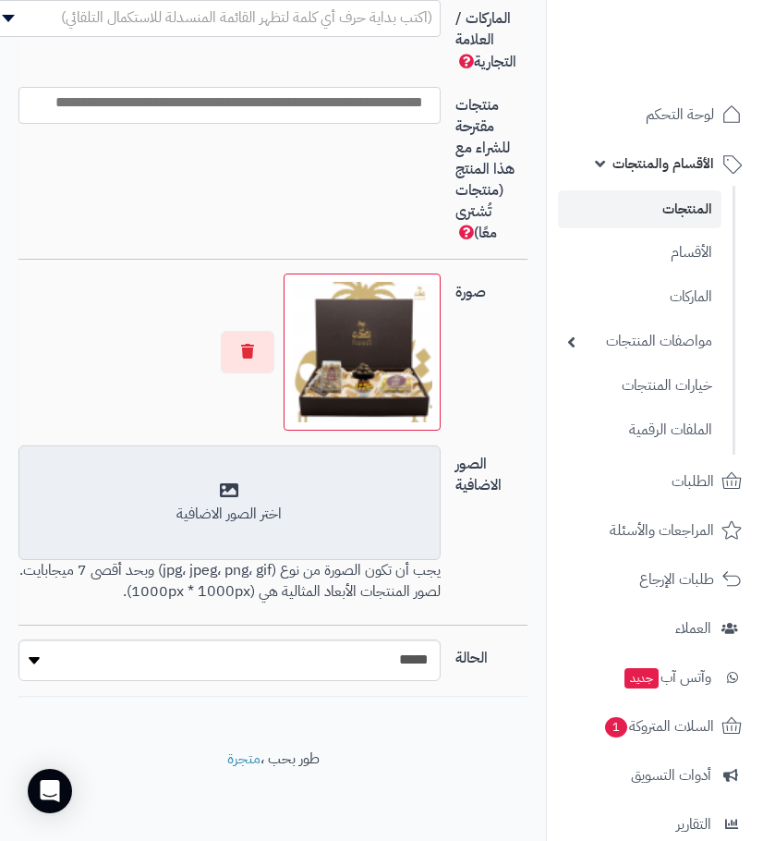
click at [320, 489] on div "اختر الصور الاضافية" at bounding box center [228, 502] width 397 height 43
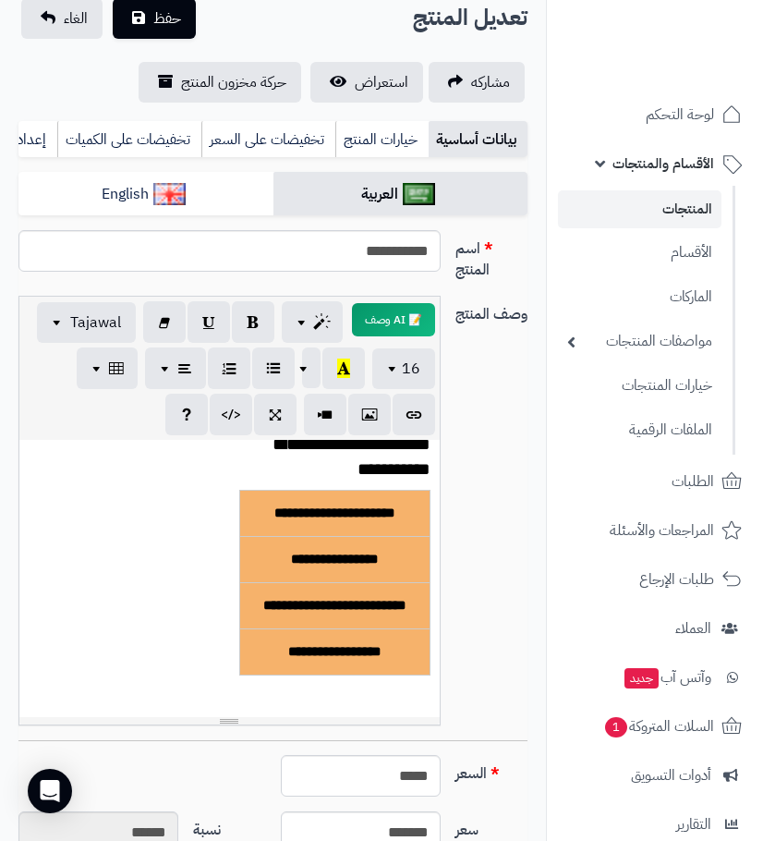
scroll to position [0, 0]
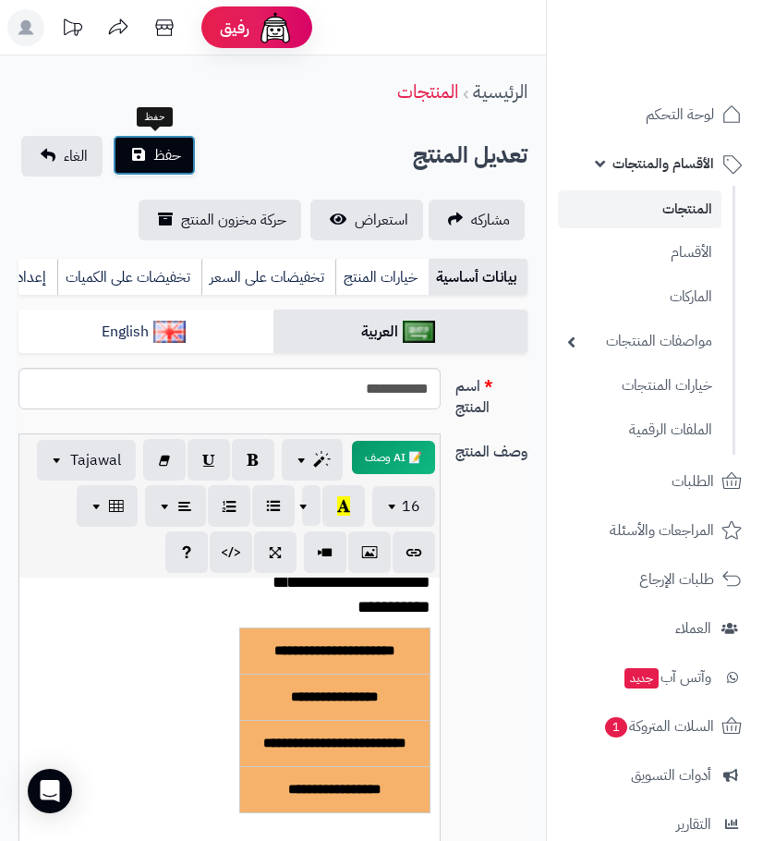
click at [155, 152] on span "حفظ" at bounding box center [167, 155] width 28 height 22
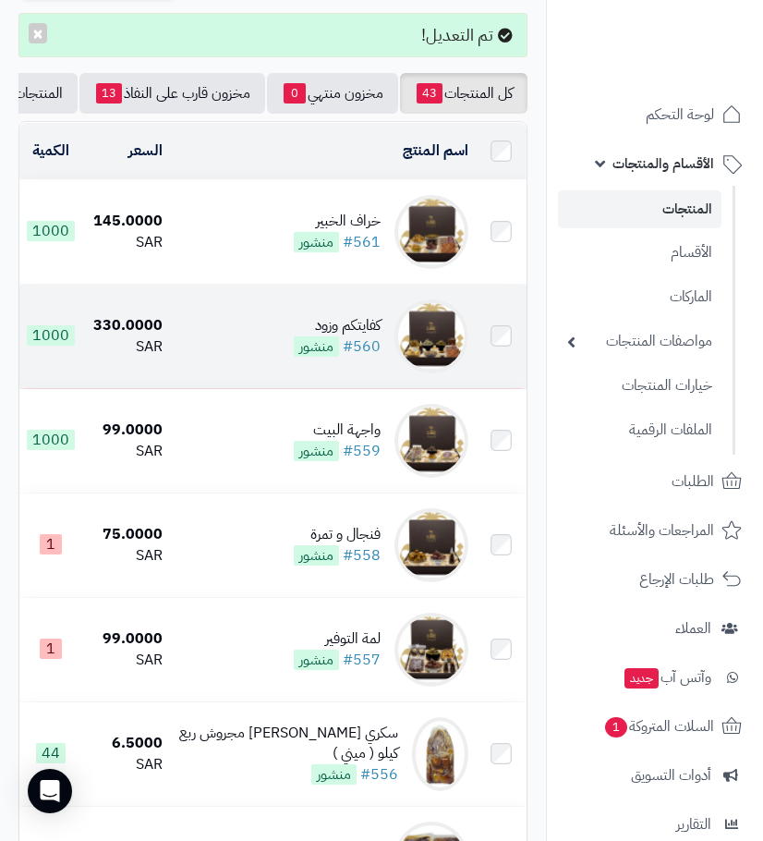
scroll to position [185, 0]
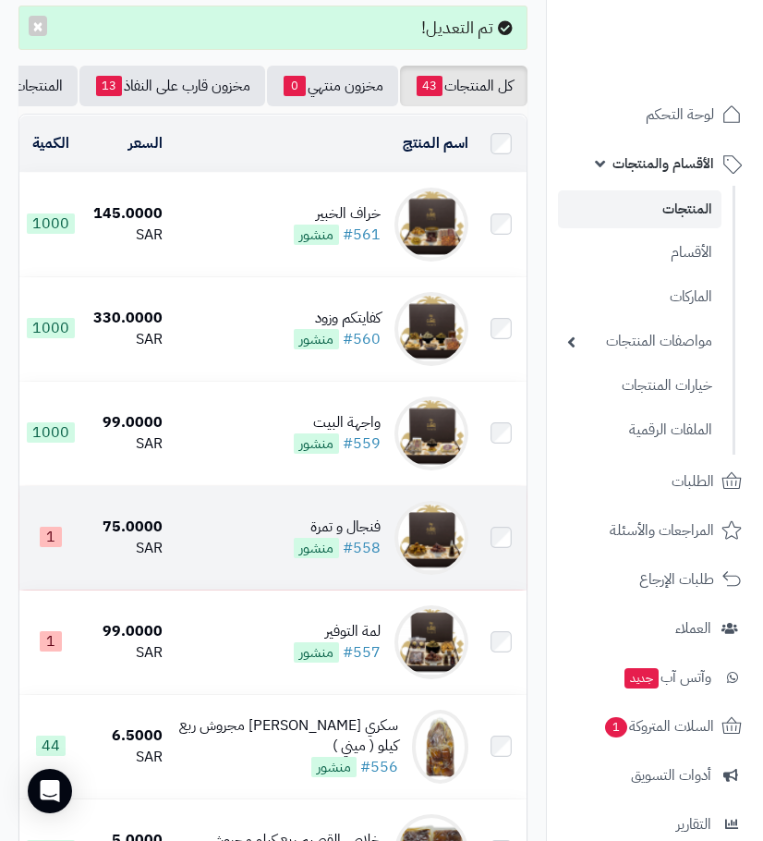
click at [313, 536] on div "فنجال و تمرة" at bounding box center [337, 526] width 87 height 21
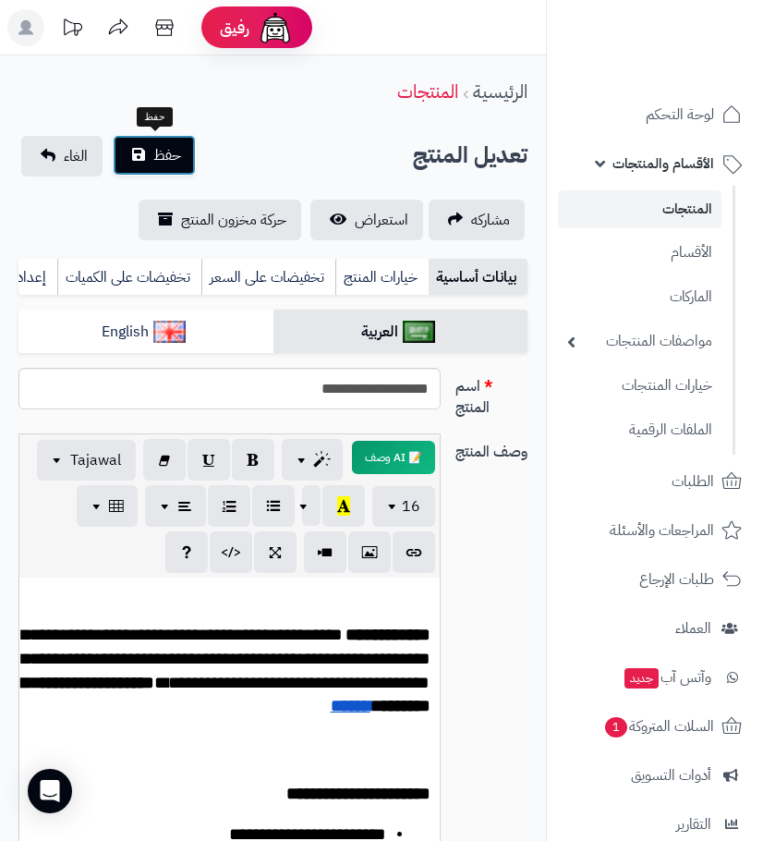
click at [153, 155] on span "حفظ" at bounding box center [167, 155] width 28 height 22
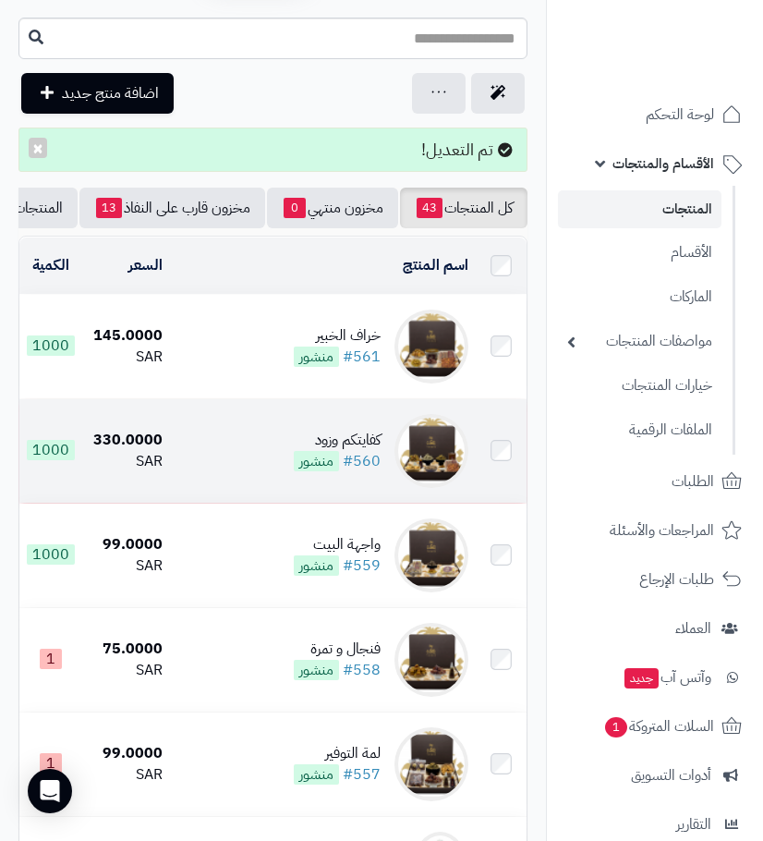
scroll to position [92, 0]
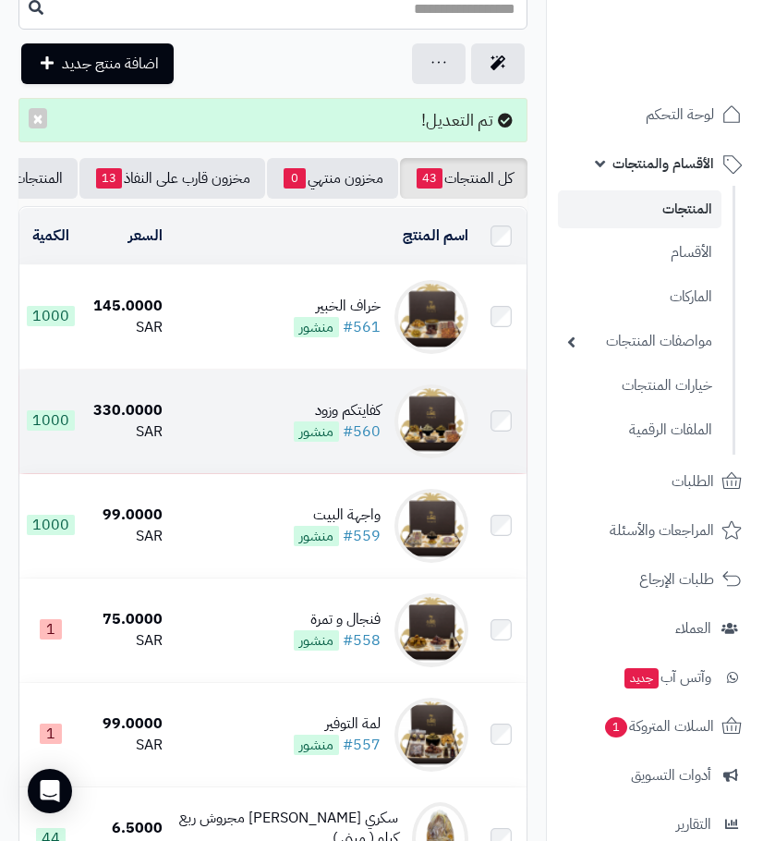
click at [362, 421] on div "كفايتكم وزود" at bounding box center [337, 410] width 87 height 21
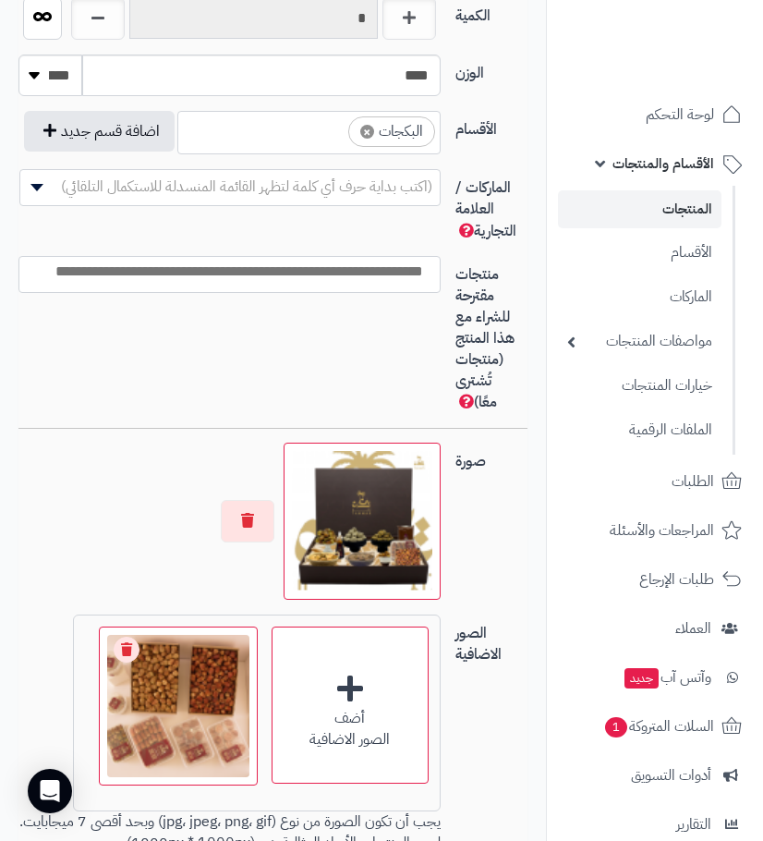
scroll to position [1293, 0]
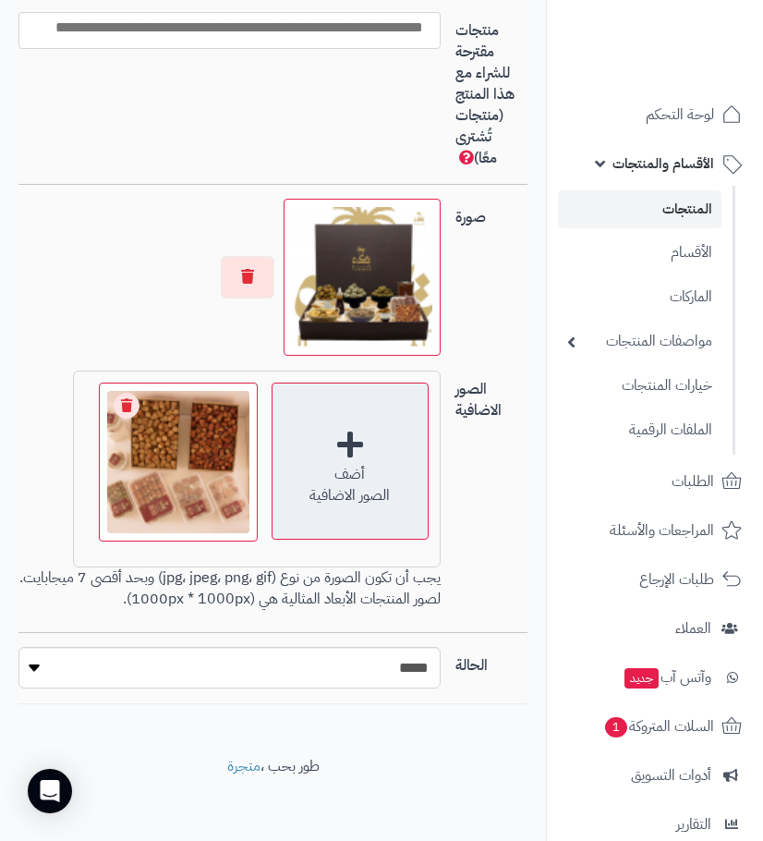
click at [357, 467] on div "أضف الصور الاضافية" at bounding box center [350, 460] width 157 height 157
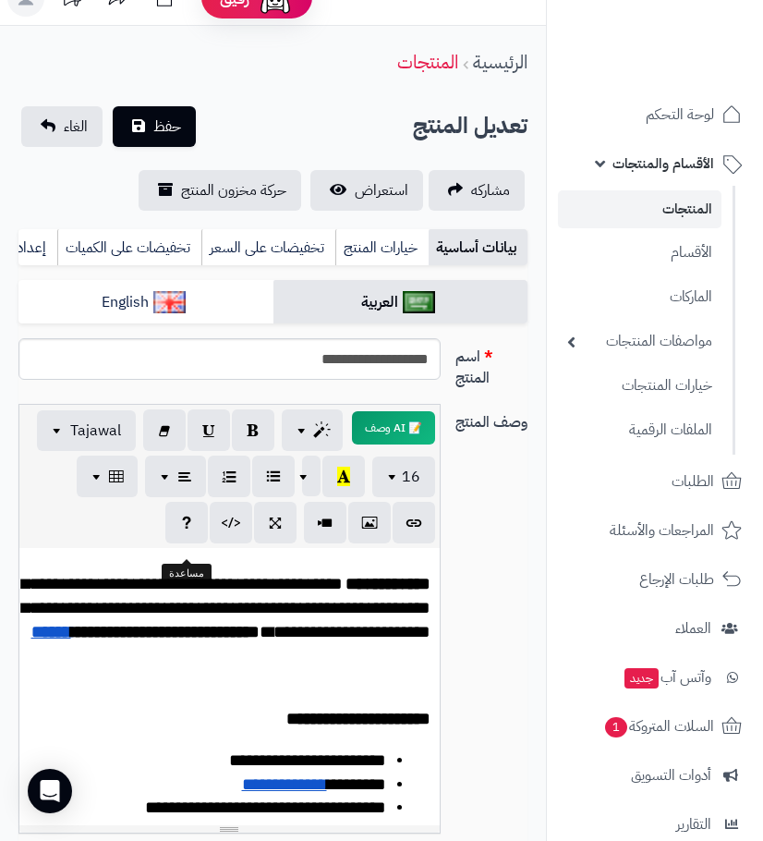
scroll to position [0, 0]
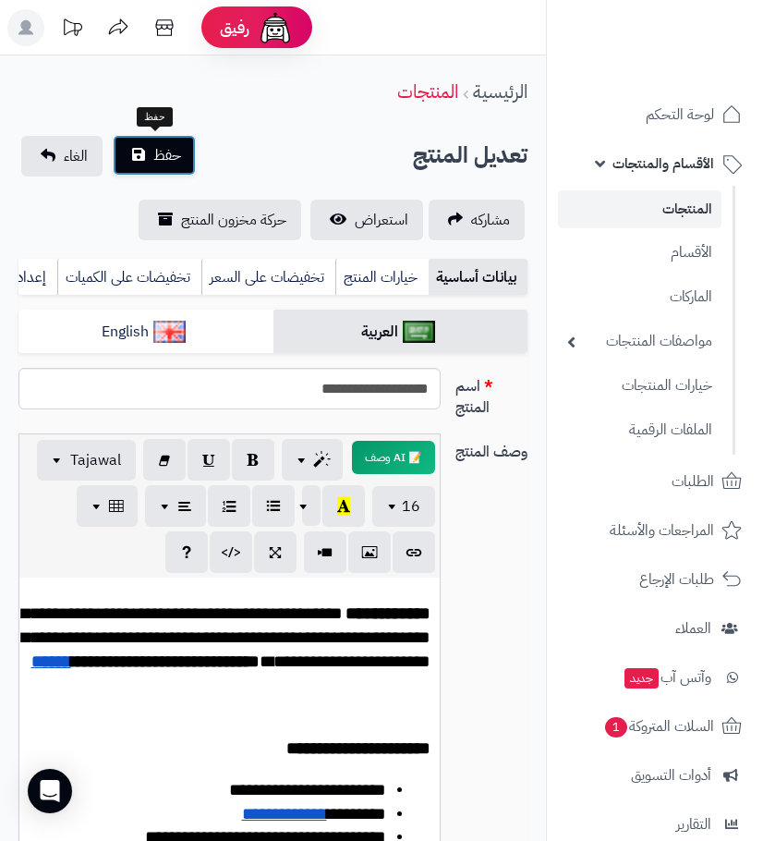
click at [152, 153] on button "حفظ" at bounding box center [154, 155] width 83 height 41
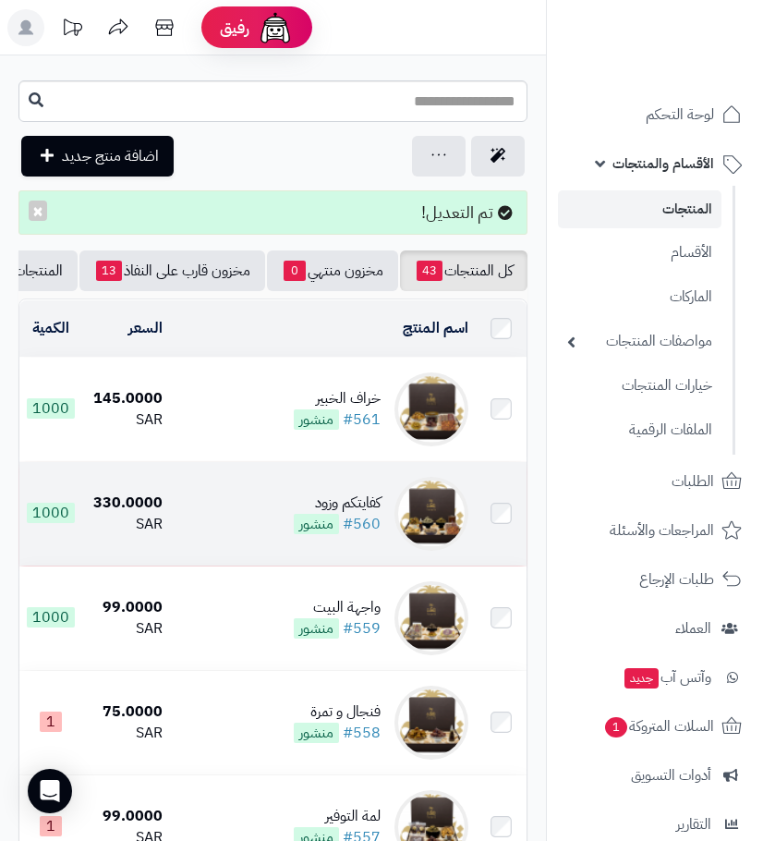
scroll to position [92, 0]
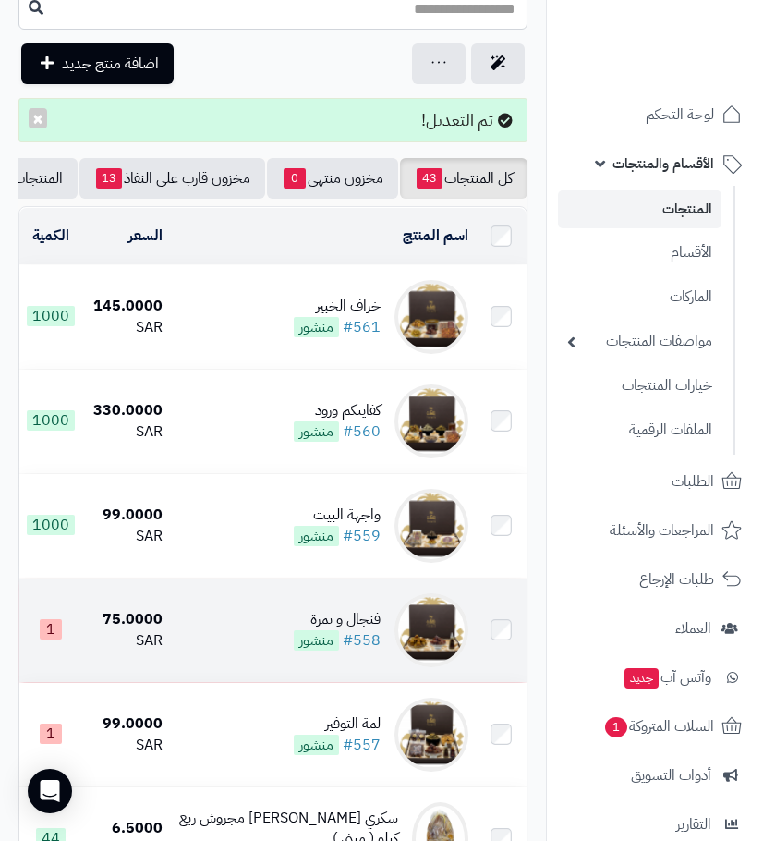
click at [359, 616] on td "فنجال و تمرة #558 منشور" at bounding box center [323, 629] width 306 height 103
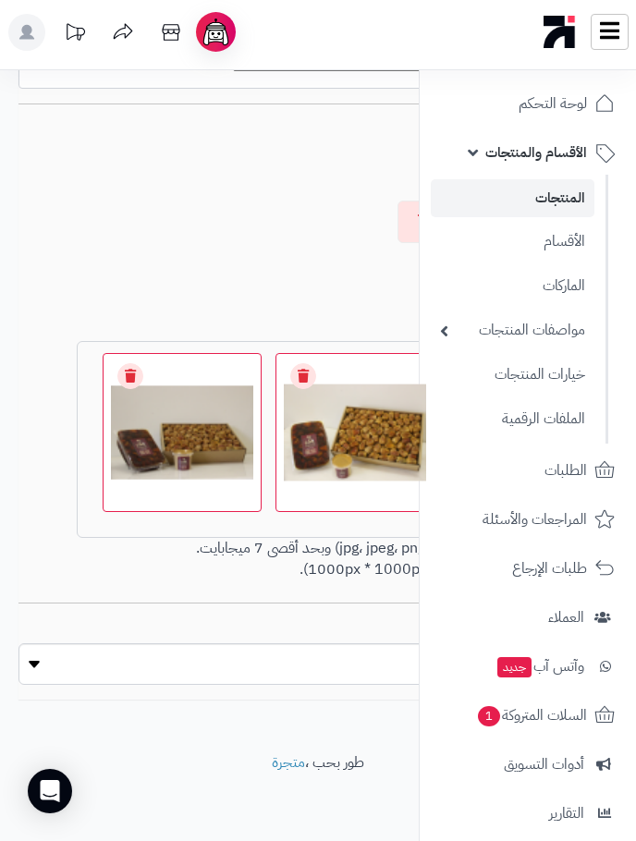
scroll to position [1386, 0]
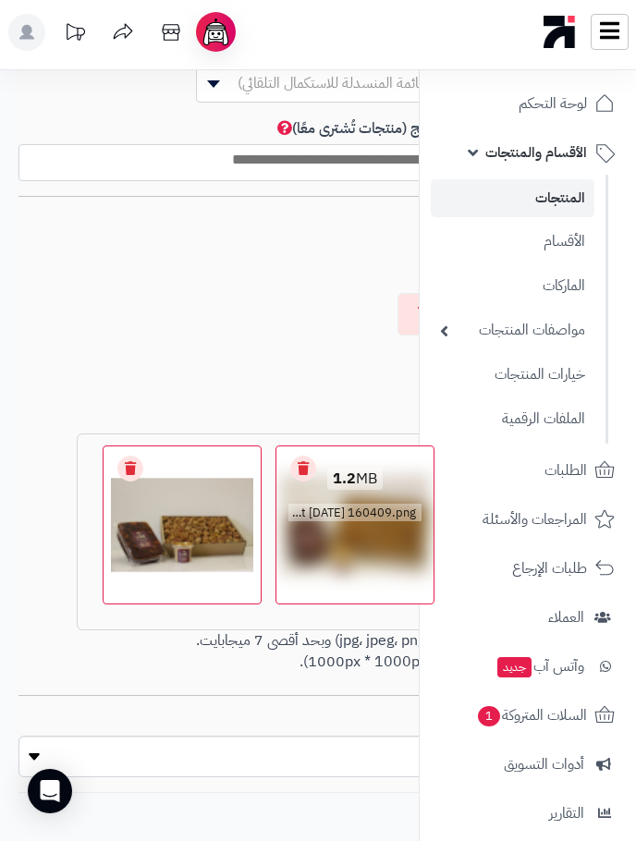
click at [302, 476] on link "Remove file" at bounding box center [303, 468] width 26 height 26
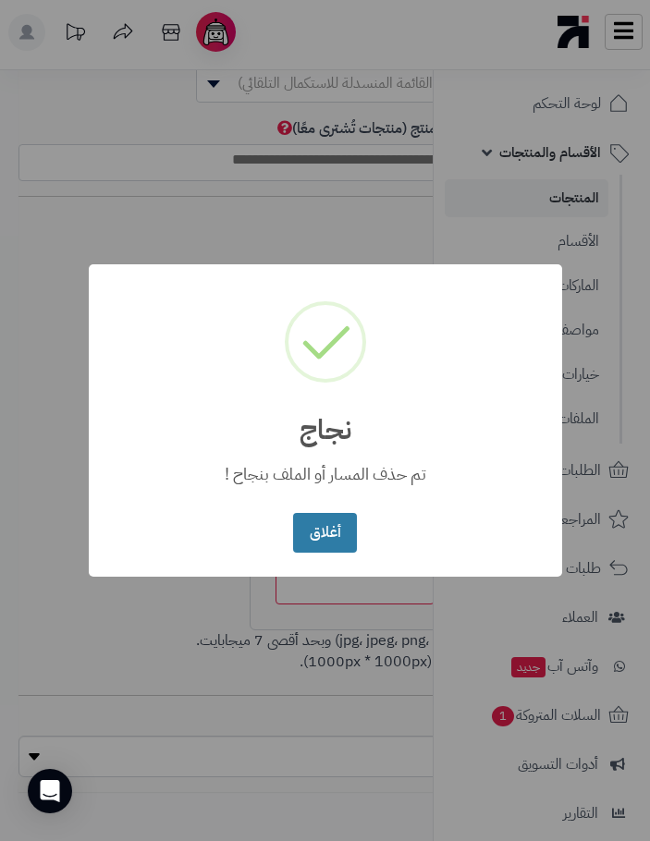
click at [312, 526] on button "أغلاق" at bounding box center [325, 533] width 64 height 40
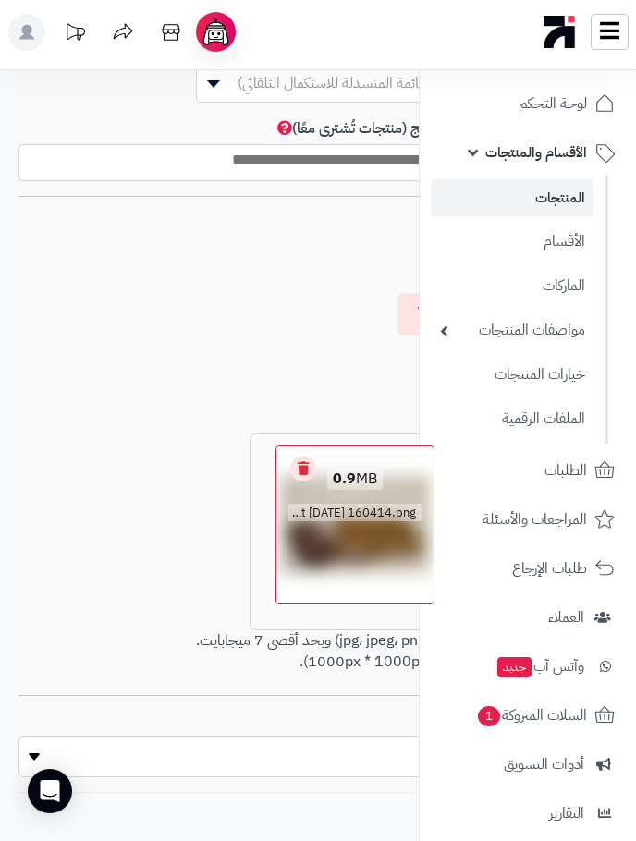
click at [304, 480] on link "Remove file" at bounding box center [303, 468] width 26 height 26
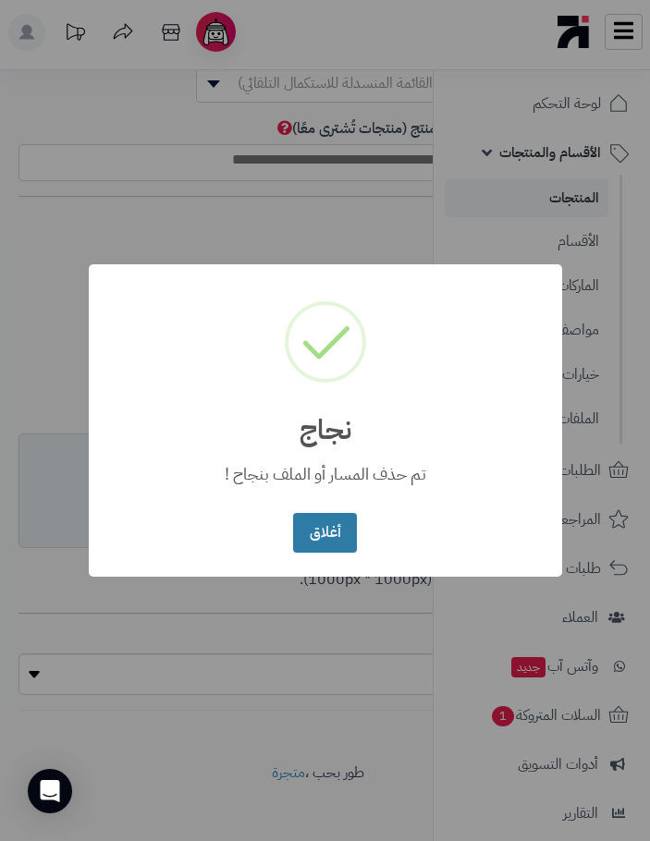
click at [310, 526] on button "أغلاق" at bounding box center [325, 533] width 64 height 40
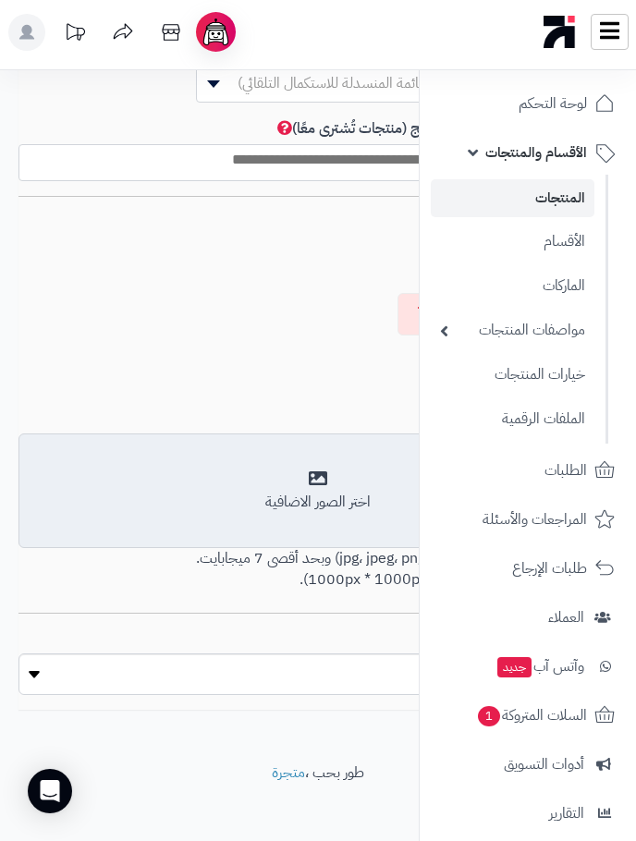
click at [325, 488] on div "اختر الصور الاضافية" at bounding box center [317, 490] width 575 height 43
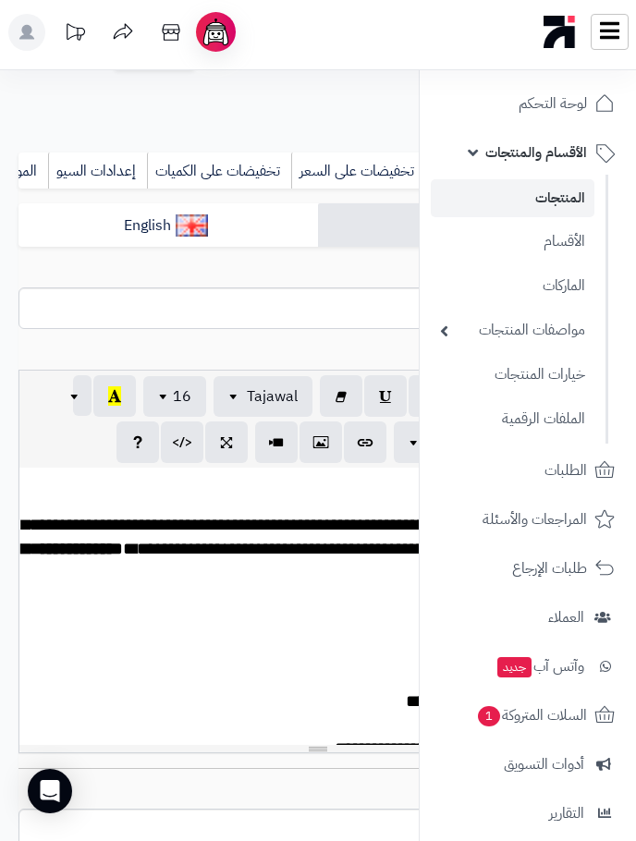
scroll to position [0, 0]
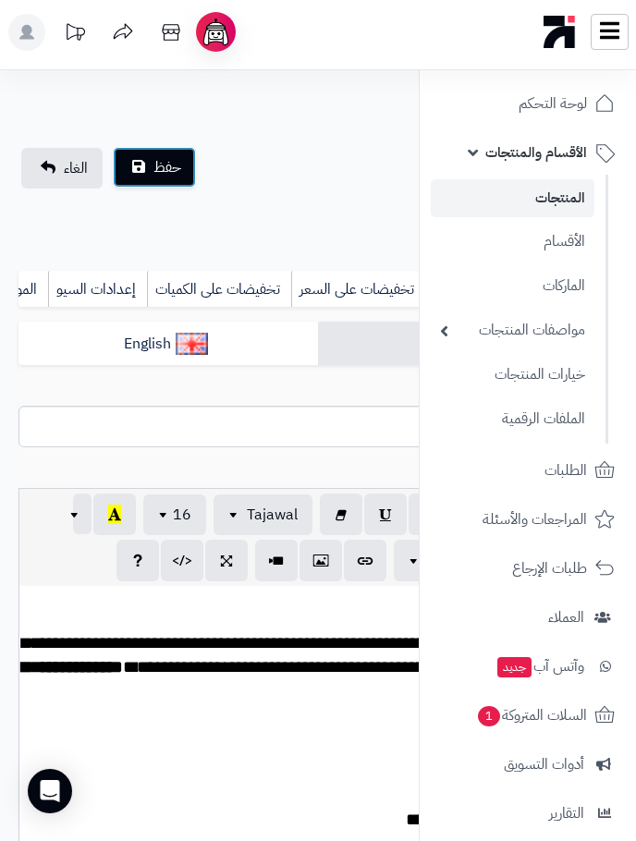
click at [143, 180] on button "حفظ" at bounding box center [154, 167] width 83 height 41
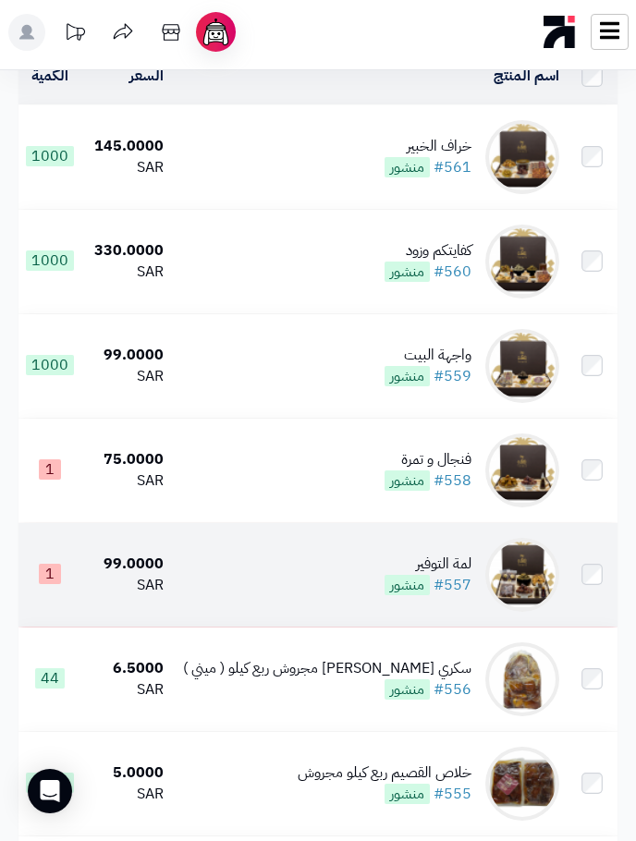
scroll to position [370, 0]
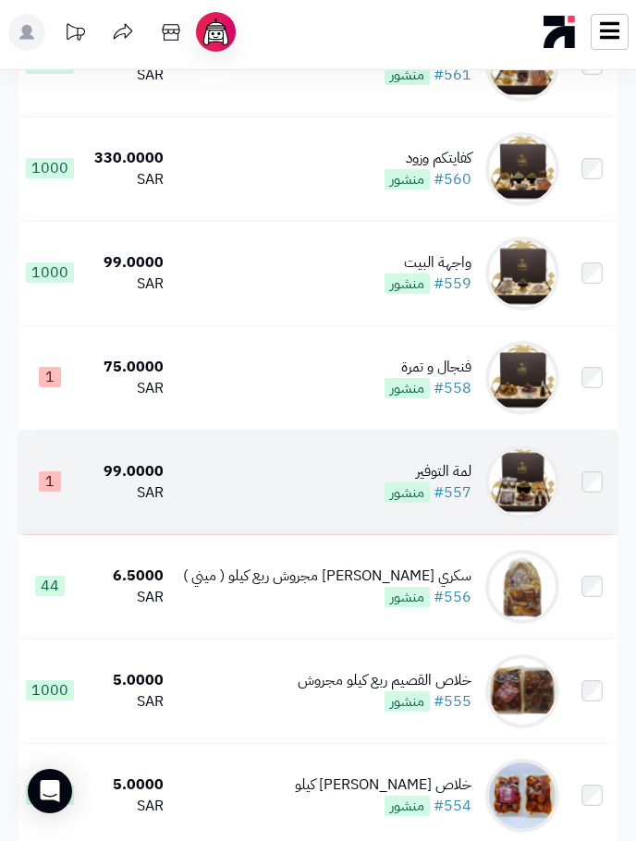
click at [443, 481] on div "لمة التوفير" at bounding box center [427, 471] width 87 height 21
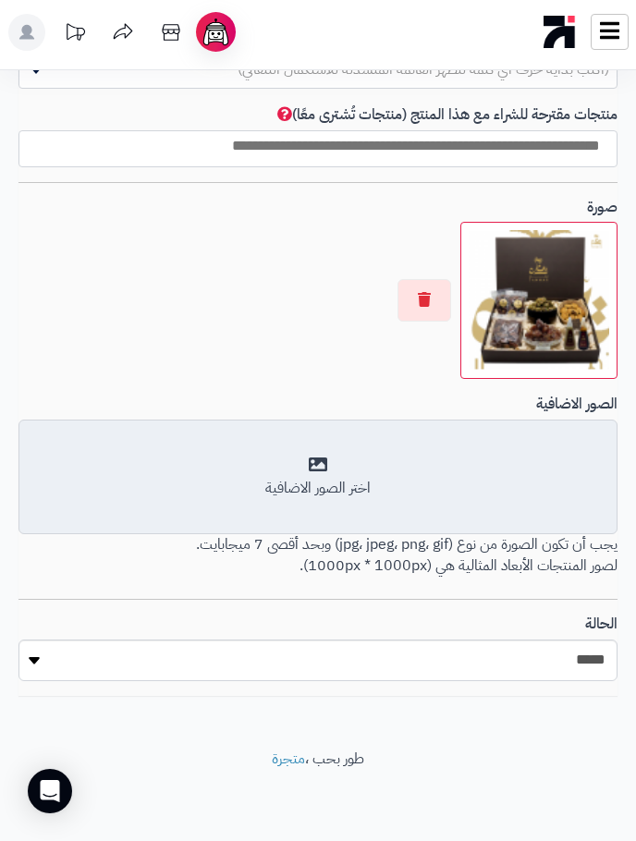
scroll to position [1414, 0]
click at [325, 503] on div "أضف الصور الاضافية اختر الصور الاضافية" at bounding box center [317, 476] width 599 height 115
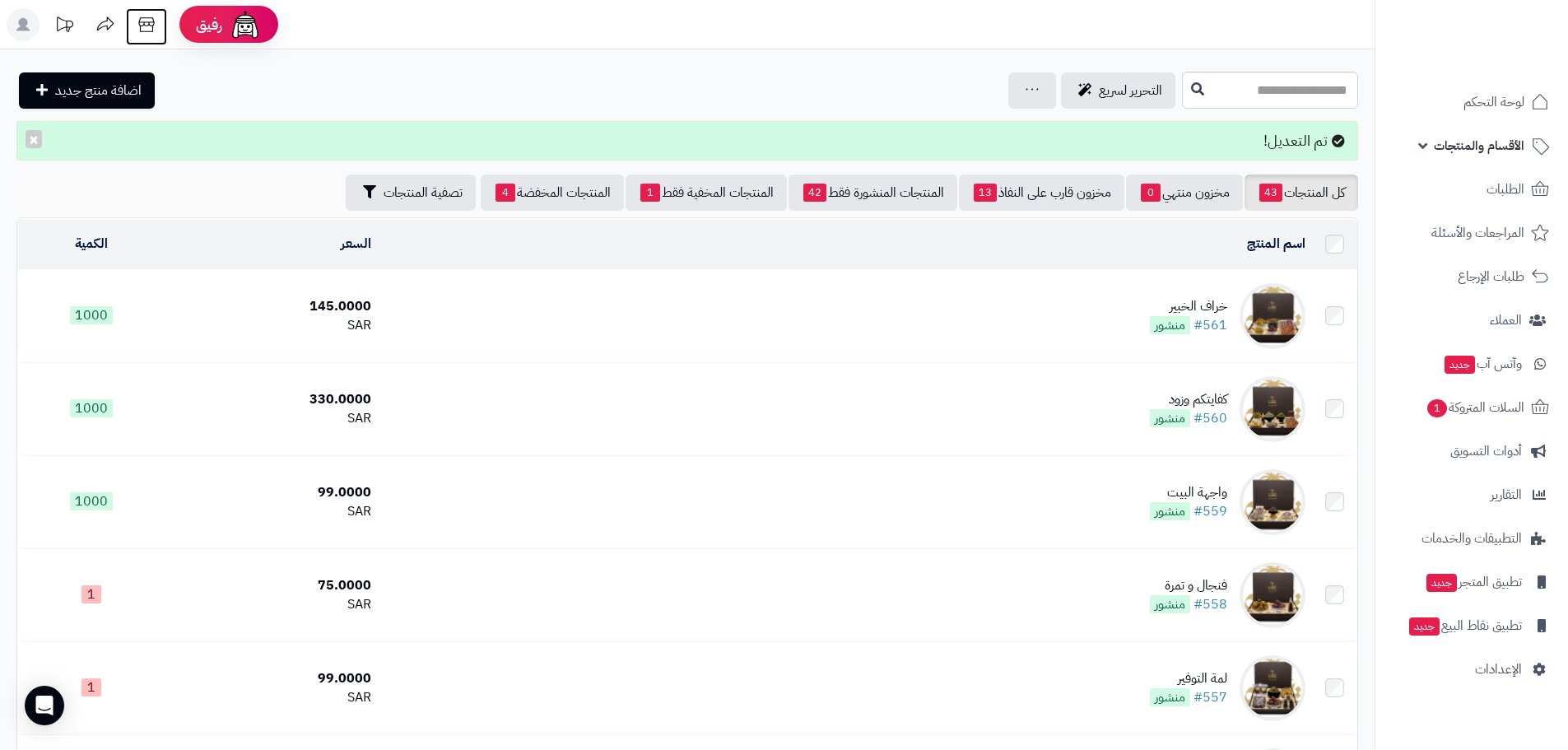
click at [154, 21] on icon at bounding box center [146, 24] width 16 height 15
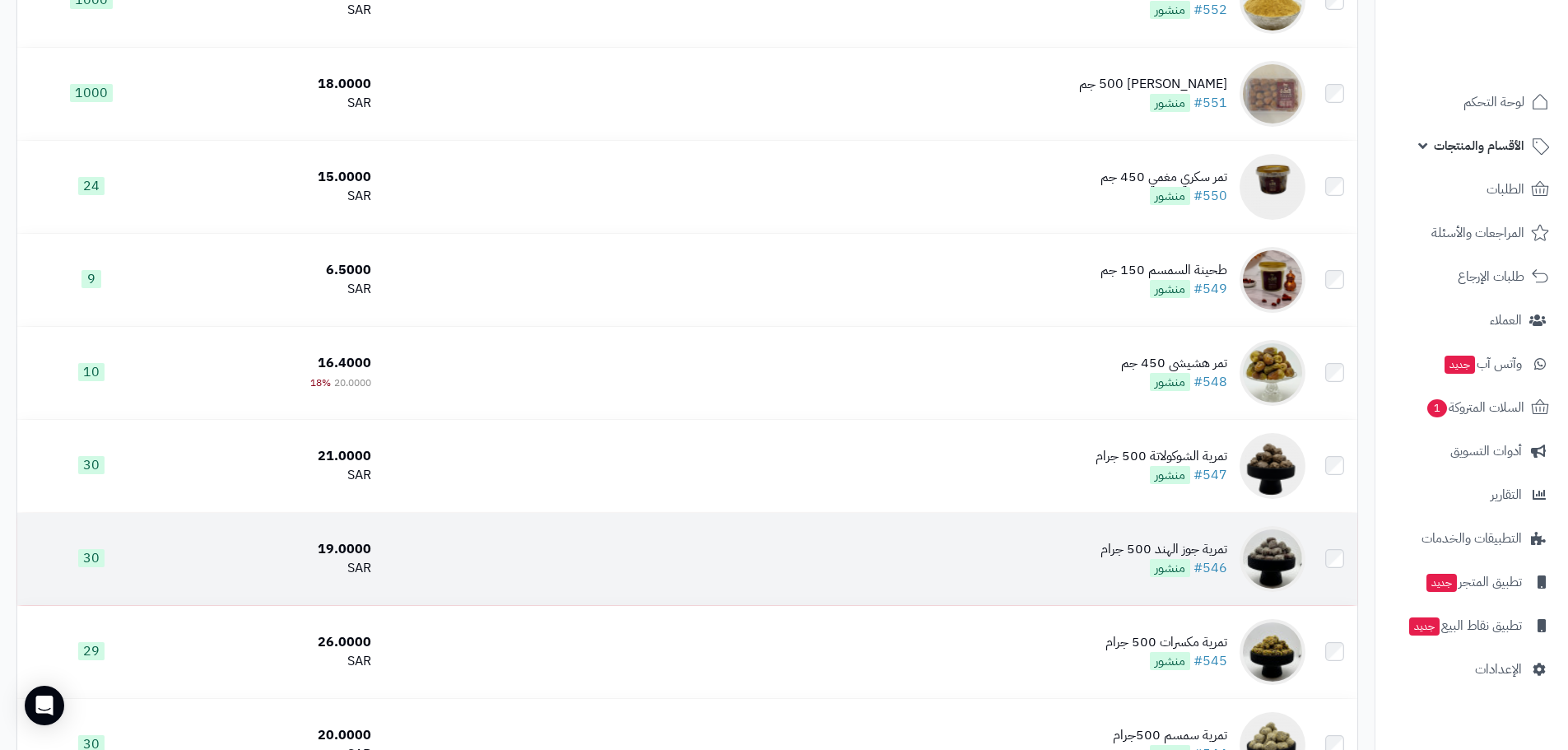
scroll to position [1235, 0]
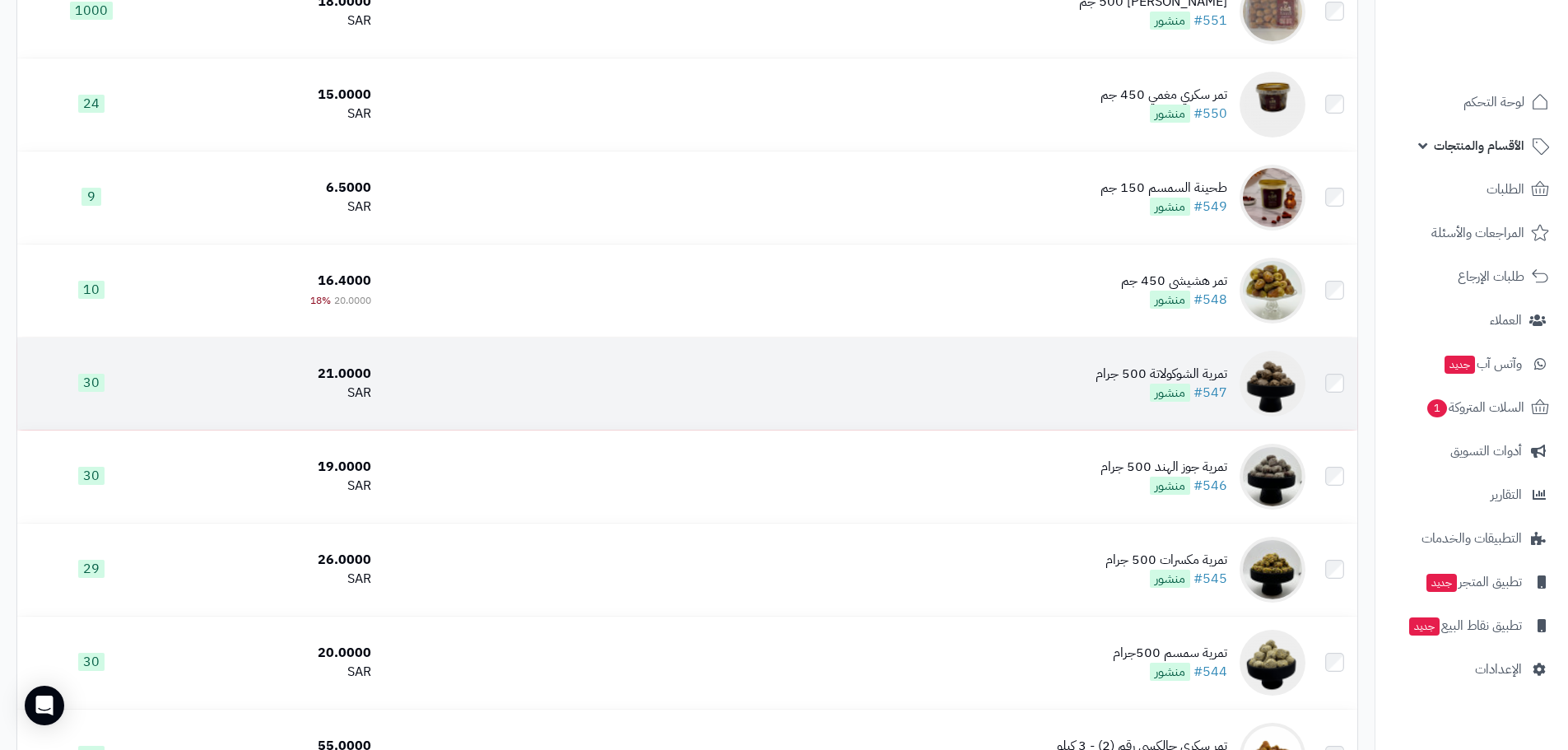
click at [566, 393] on td "تمرية الشوكولاتة 500 جرام #547 منشور" at bounding box center [845, 383] width 935 height 92
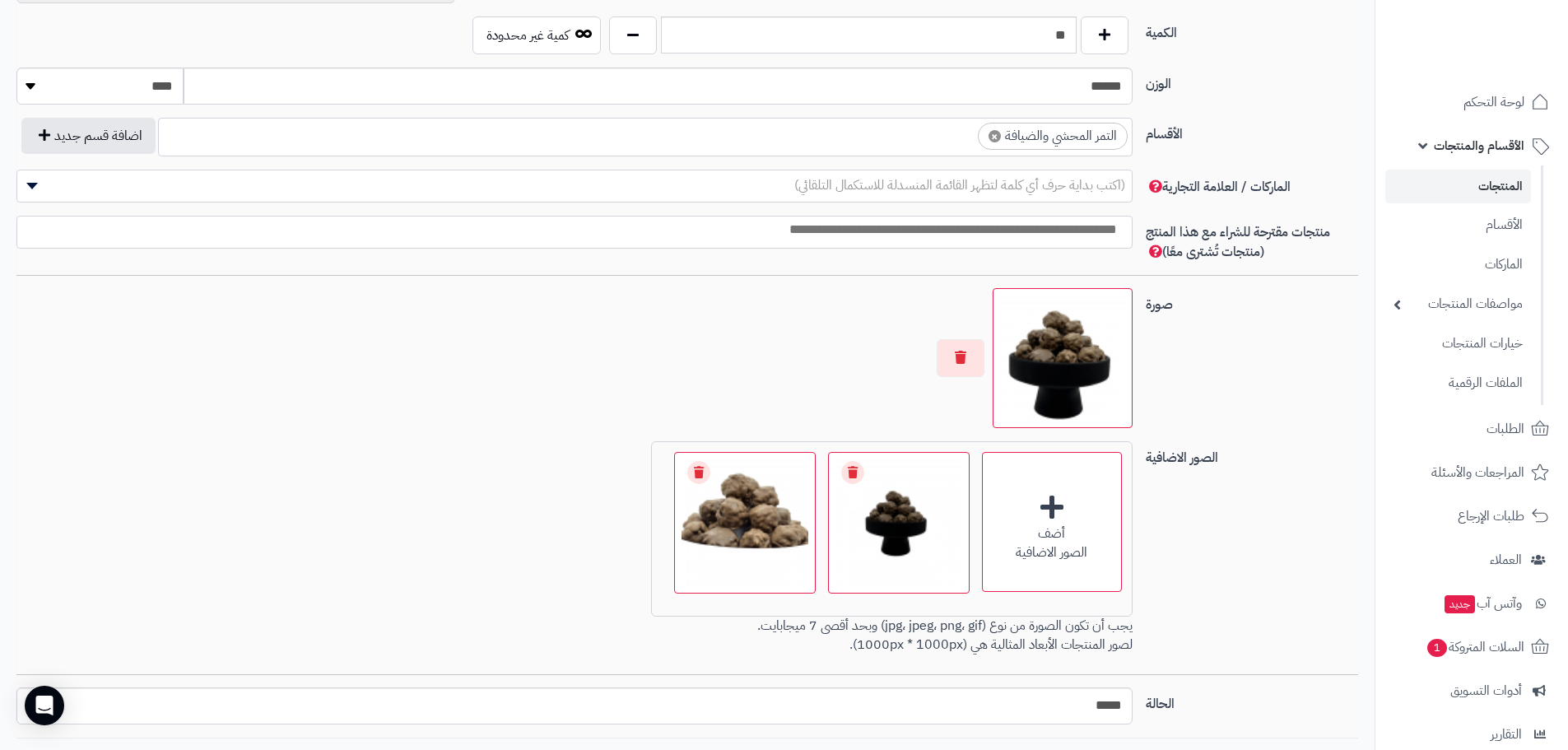
scroll to position [905, 0]
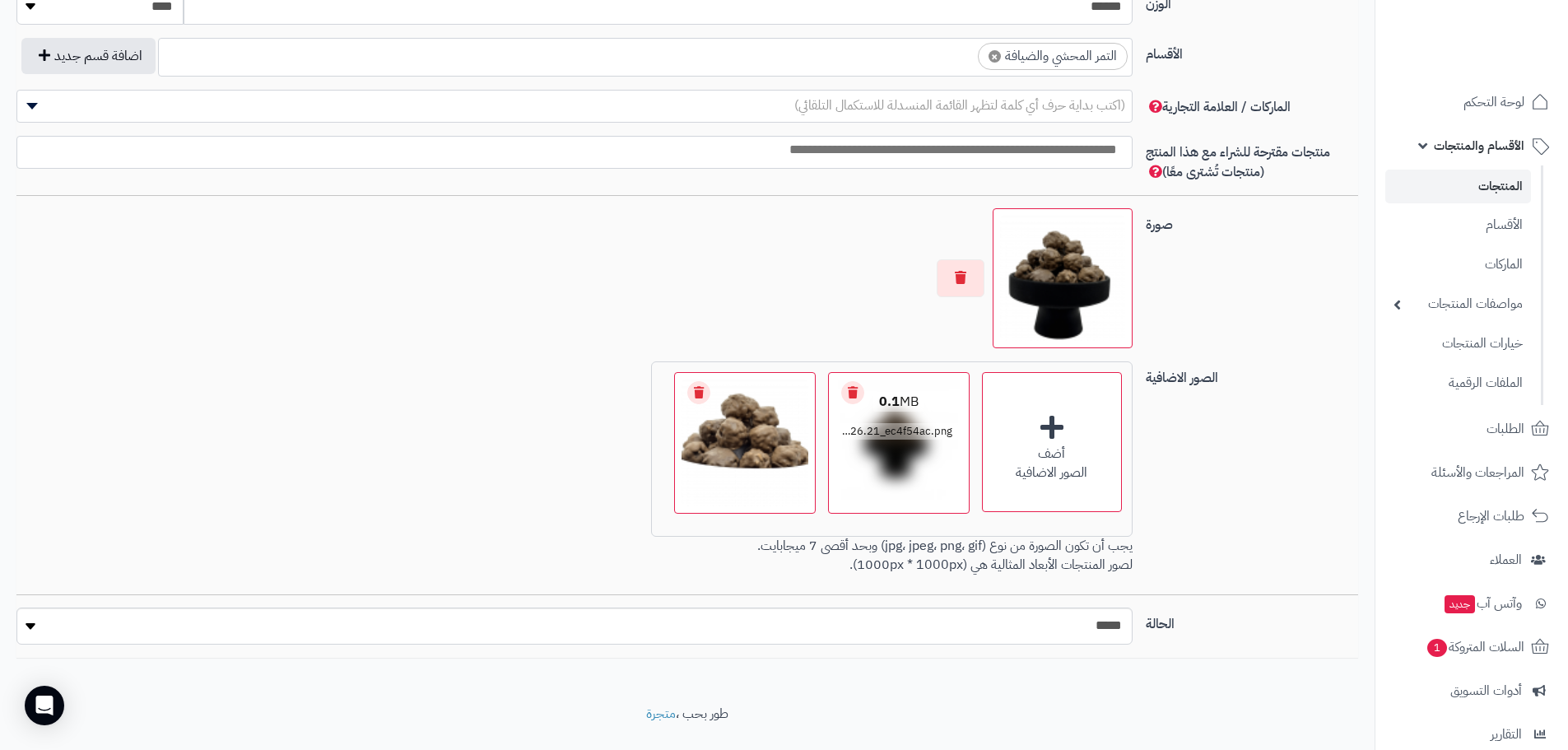
click at [847, 452] on div "0.1 MB catalog/1755767552099-WhatsApp Image [DATE] 12.26.21_ec4f54ac.png" at bounding box center [898, 417] width 140 height 88
click at [778, 459] on div "0.4 MB catalog/1755767592293-WhatsApp Image [DATE] at 12.26.21_88db37fa.png" at bounding box center [745, 417] width 140 height 88
drag, startPoint x: 777, startPoint y: 458, endPoint x: 711, endPoint y: 446, distance: 67.1
drag, startPoint x: 711, startPoint y: 446, endPoint x: 545, endPoint y: 444, distance: 166.0
click at [545, 444] on div "أضف الصور الاضافية اختر الصور الاضافية 0.1 MB catalog/1755767552099-WhatsApp Im…" at bounding box center [575, 471] width 1130 height 220
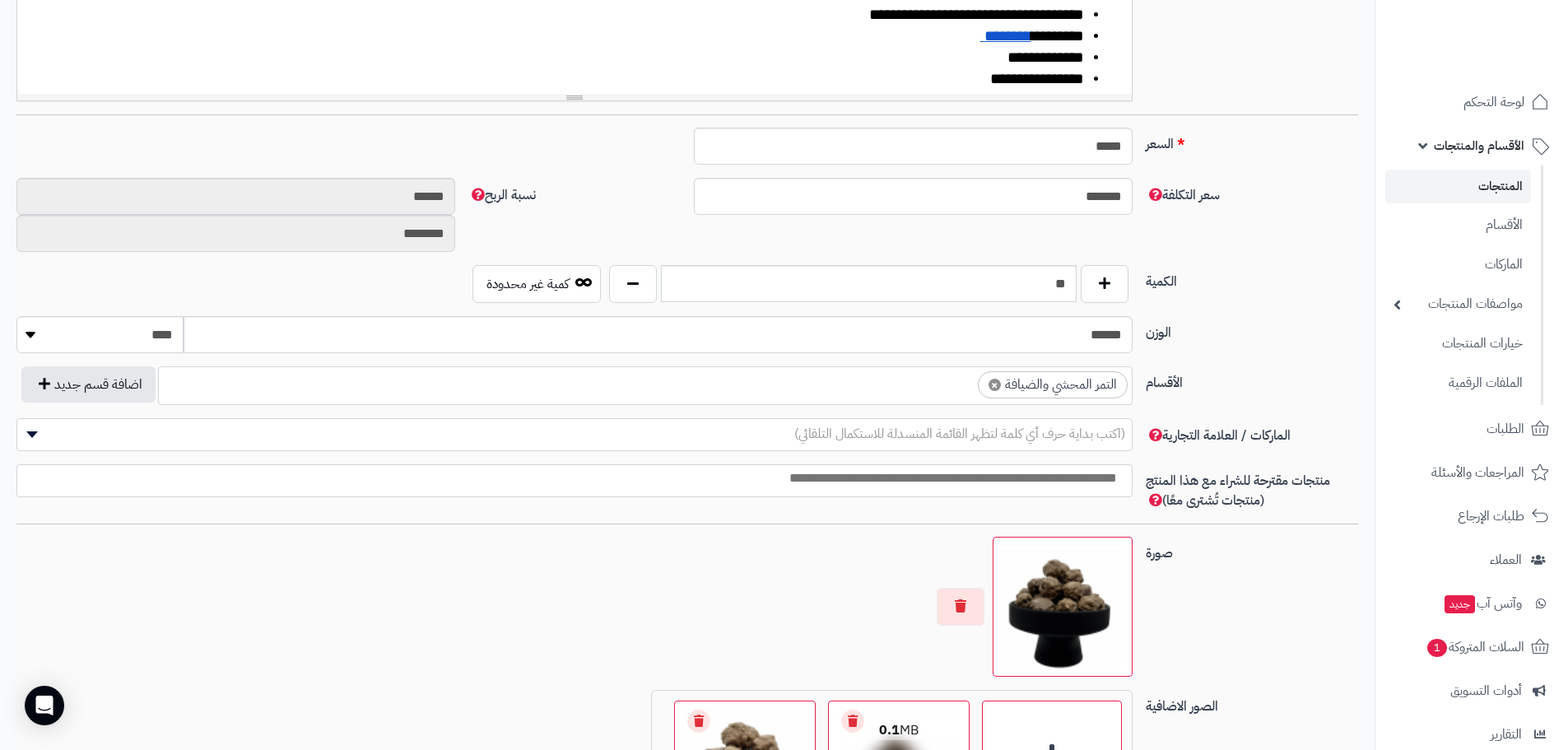
scroll to position [576, 0]
click at [1483, 106] on span "لوحة التحكم" at bounding box center [1494, 102] width 60 height 23
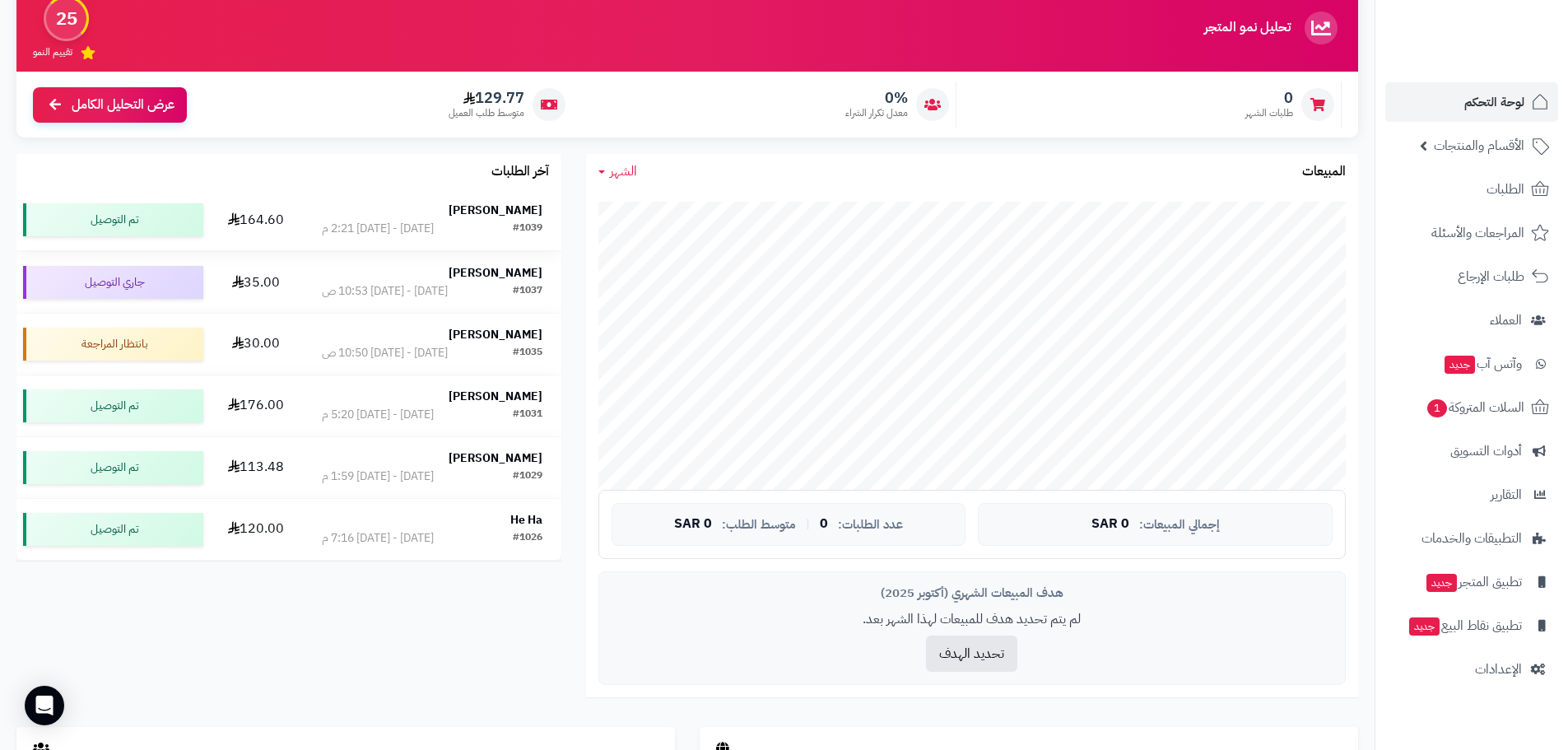
scroll to position [165, 0]
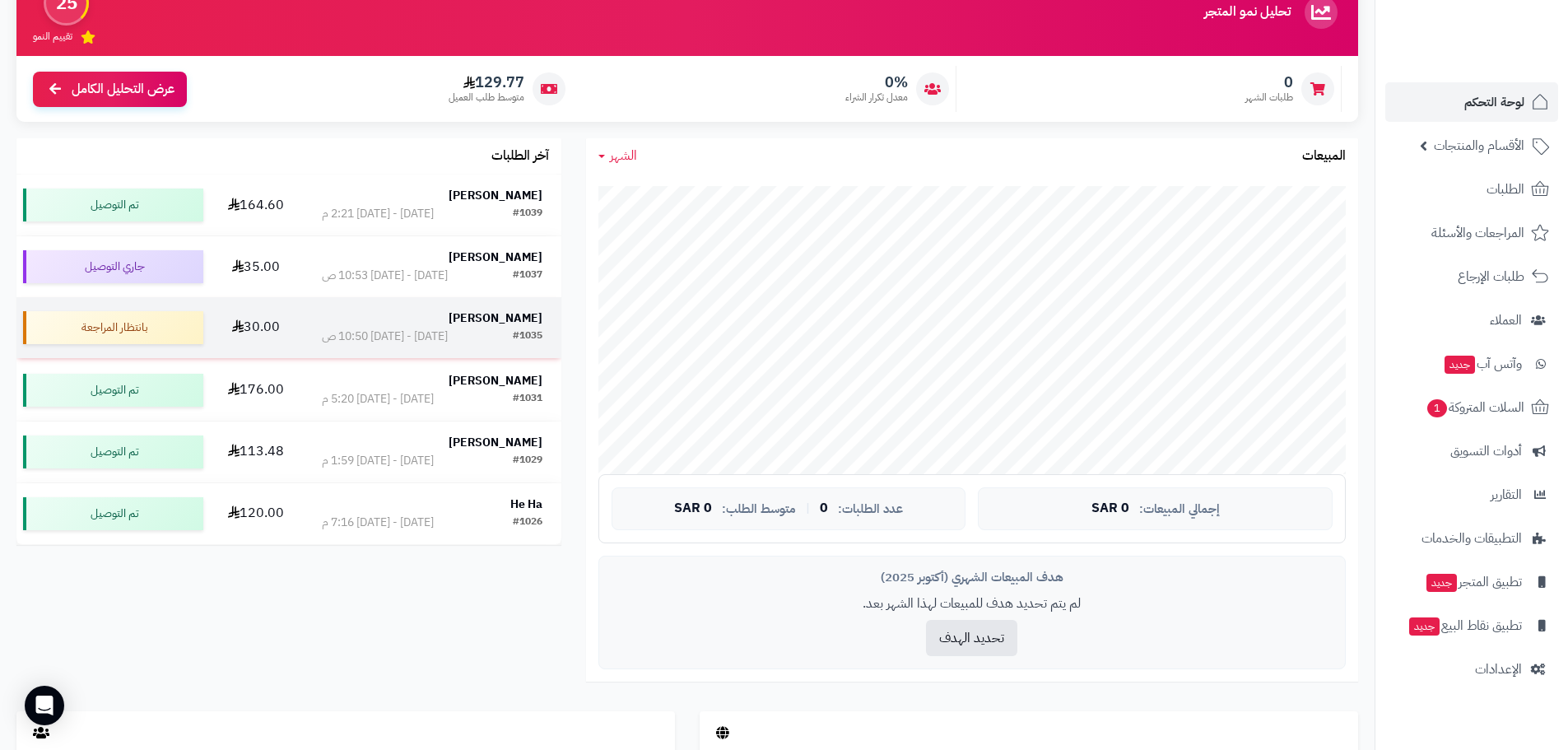
click at [453, 319] on div "[PERSON_NAME]" at bounding box center [432, 318] width 221 height 16
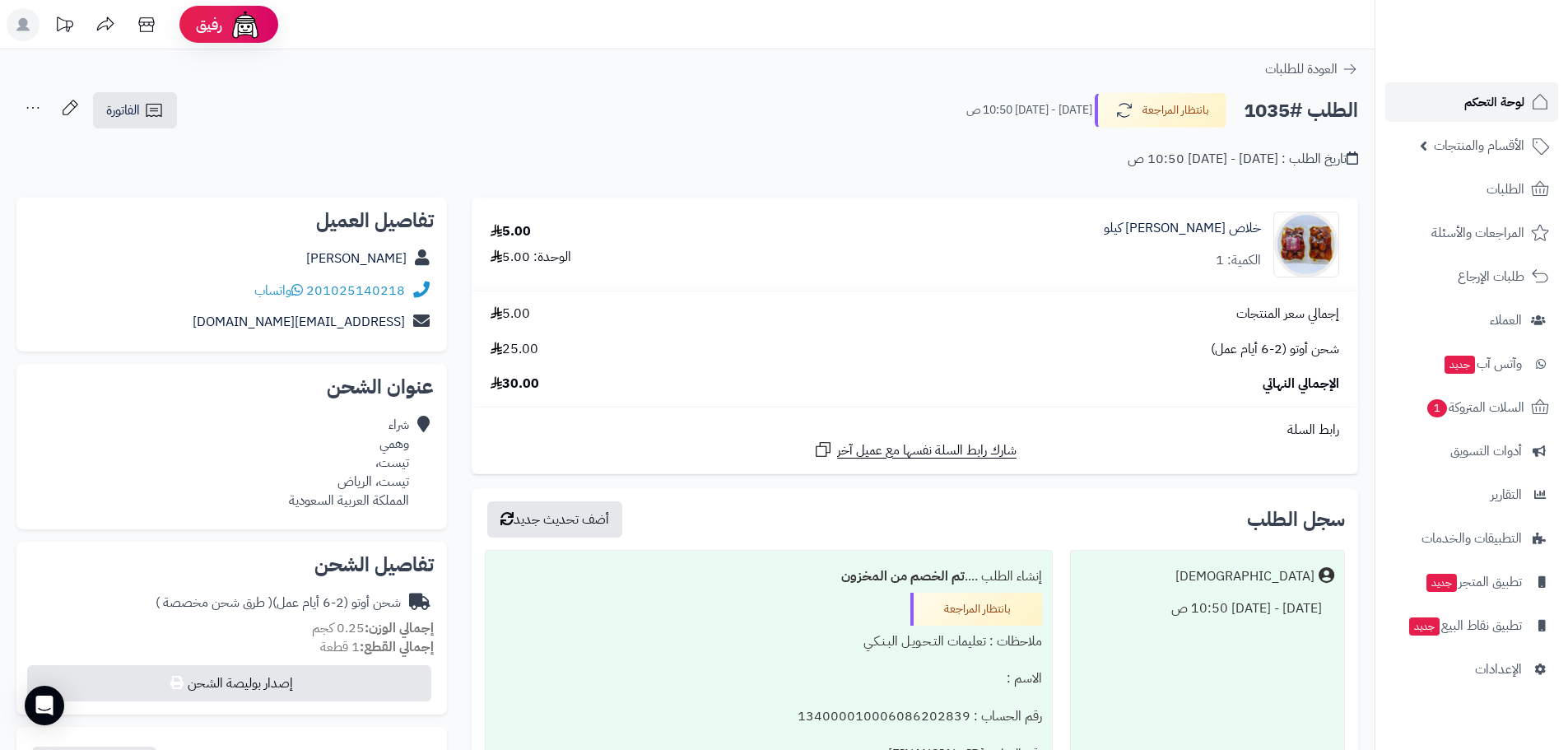
click at [1466, 94] on span "لوحة التحكم" at bounding box center [1494, 102] width 60 height 23
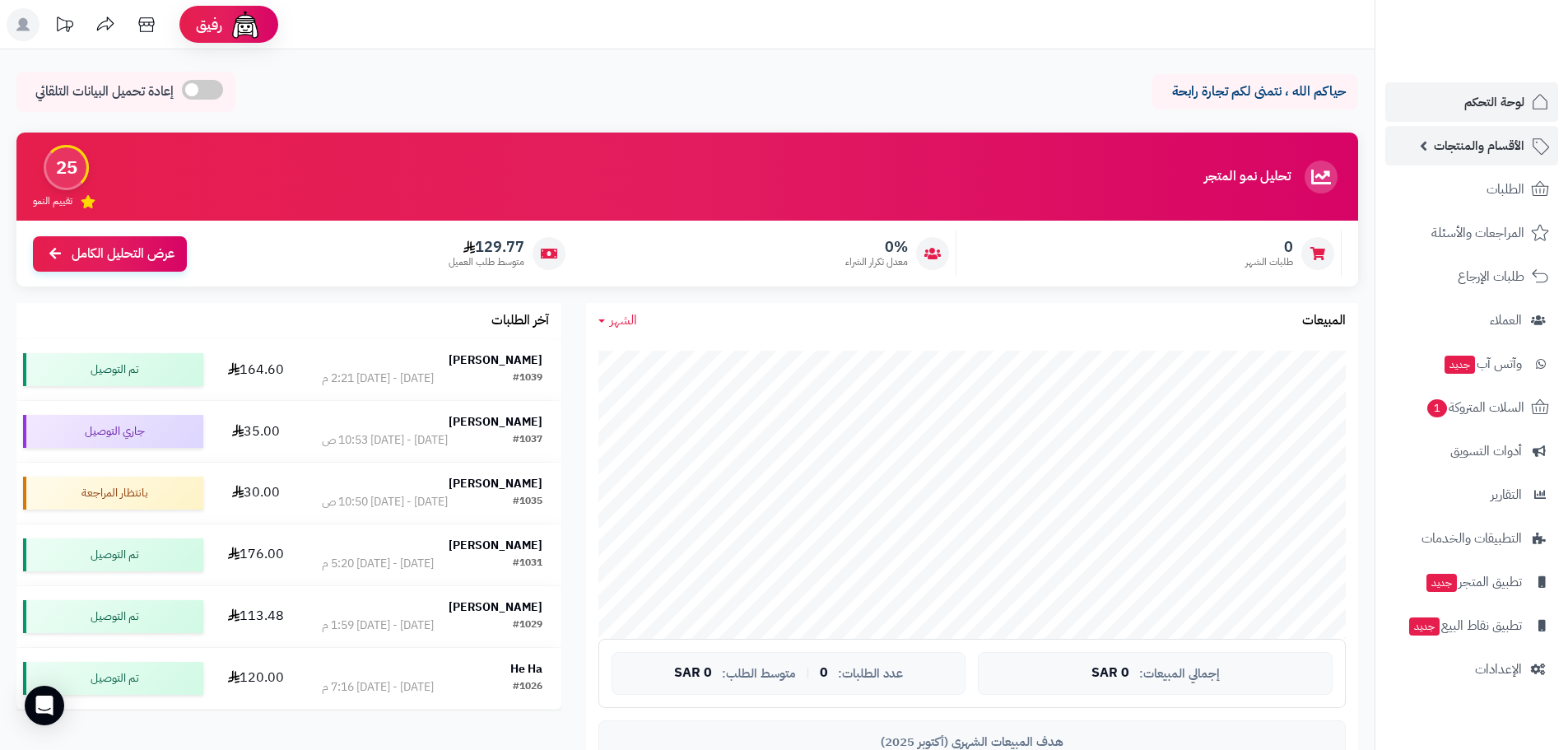
click at [1501, 154] on span "الأقسام والمنتجات" at bounding box center [1479, 146] width 91 height 23
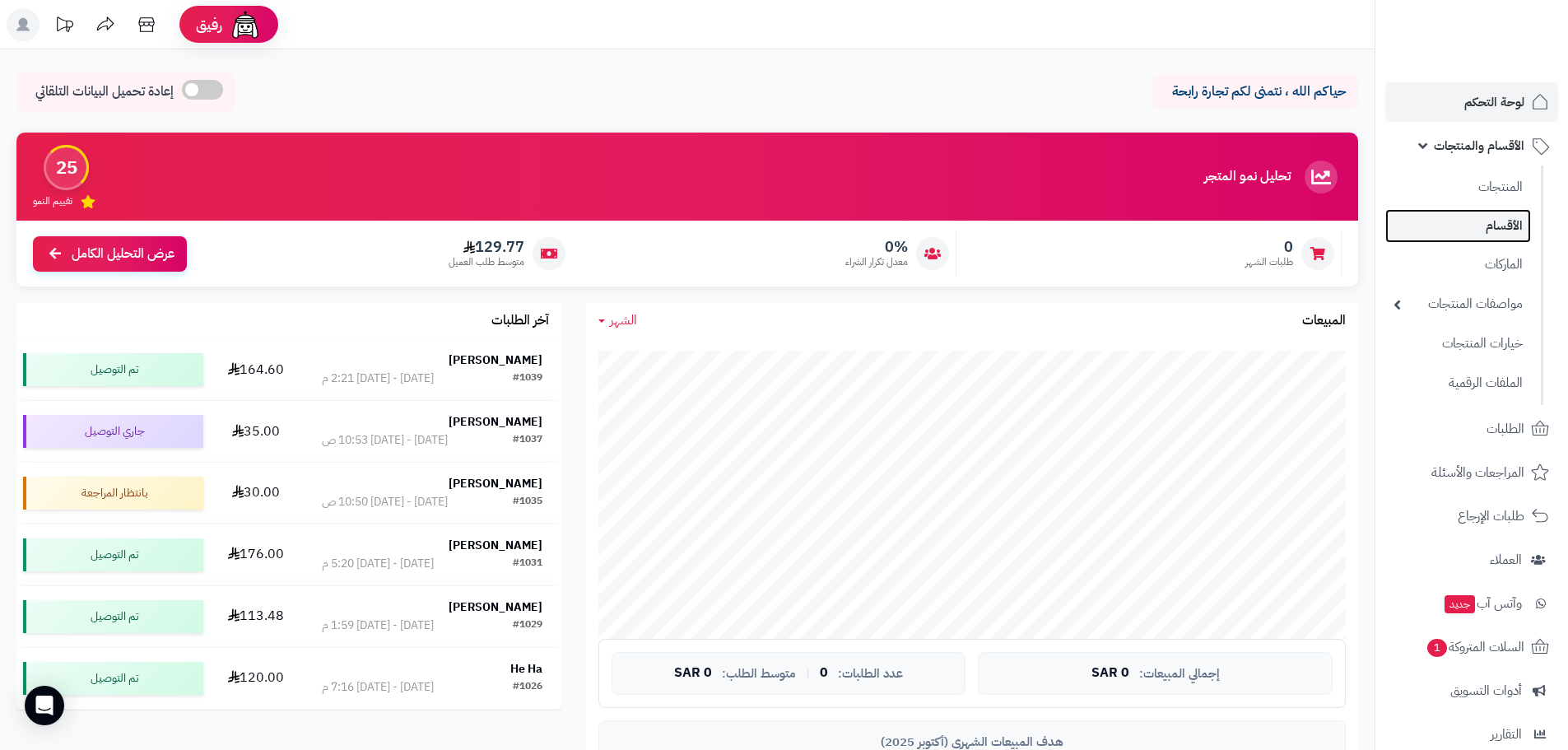
click at [1489, 223] on link "الأقسام" at bounding box center [1458, 226] width 146 height 34
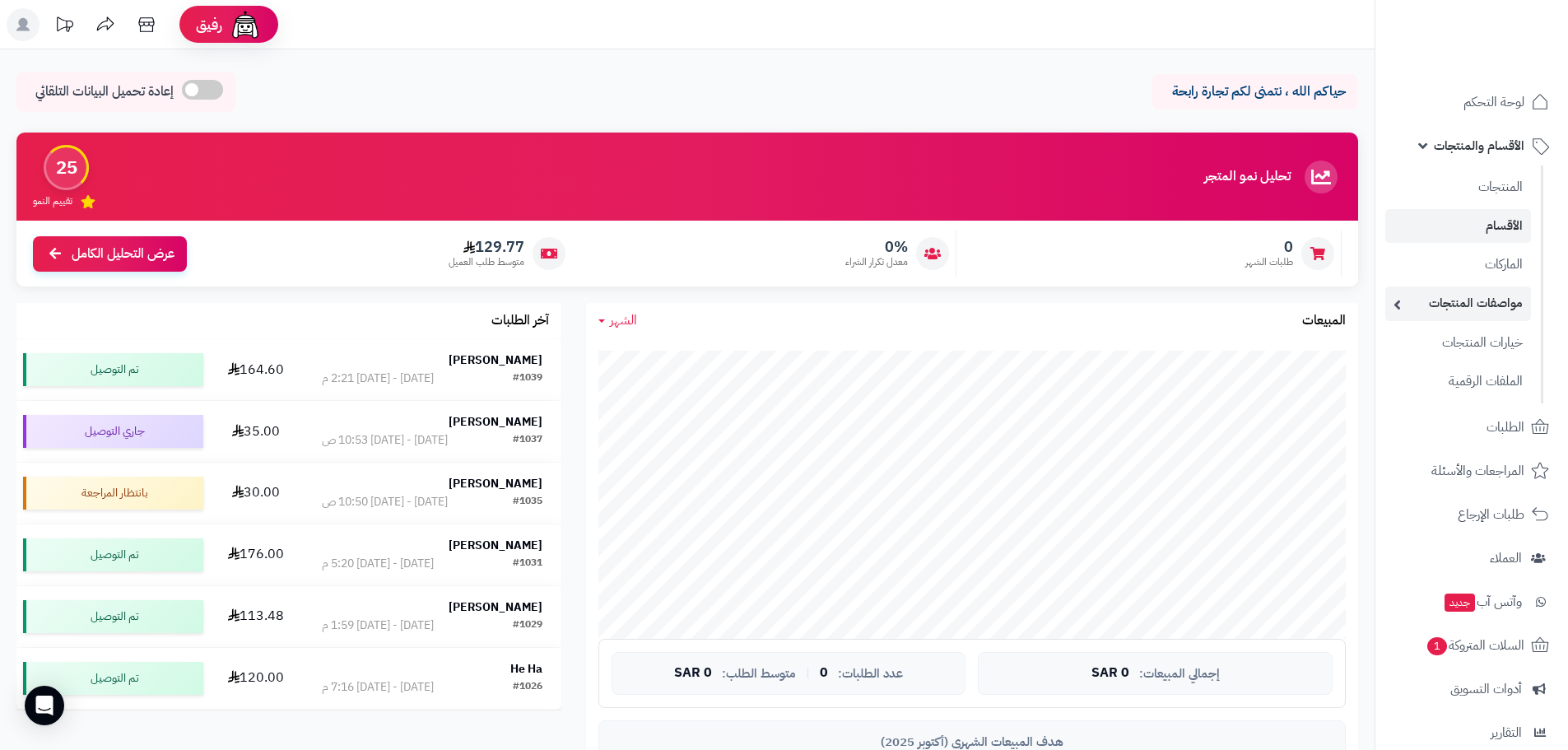
click at [1464, 308] on link "مواصفات المنتجات" at bounding box center [1458, 304] width 146 height 34
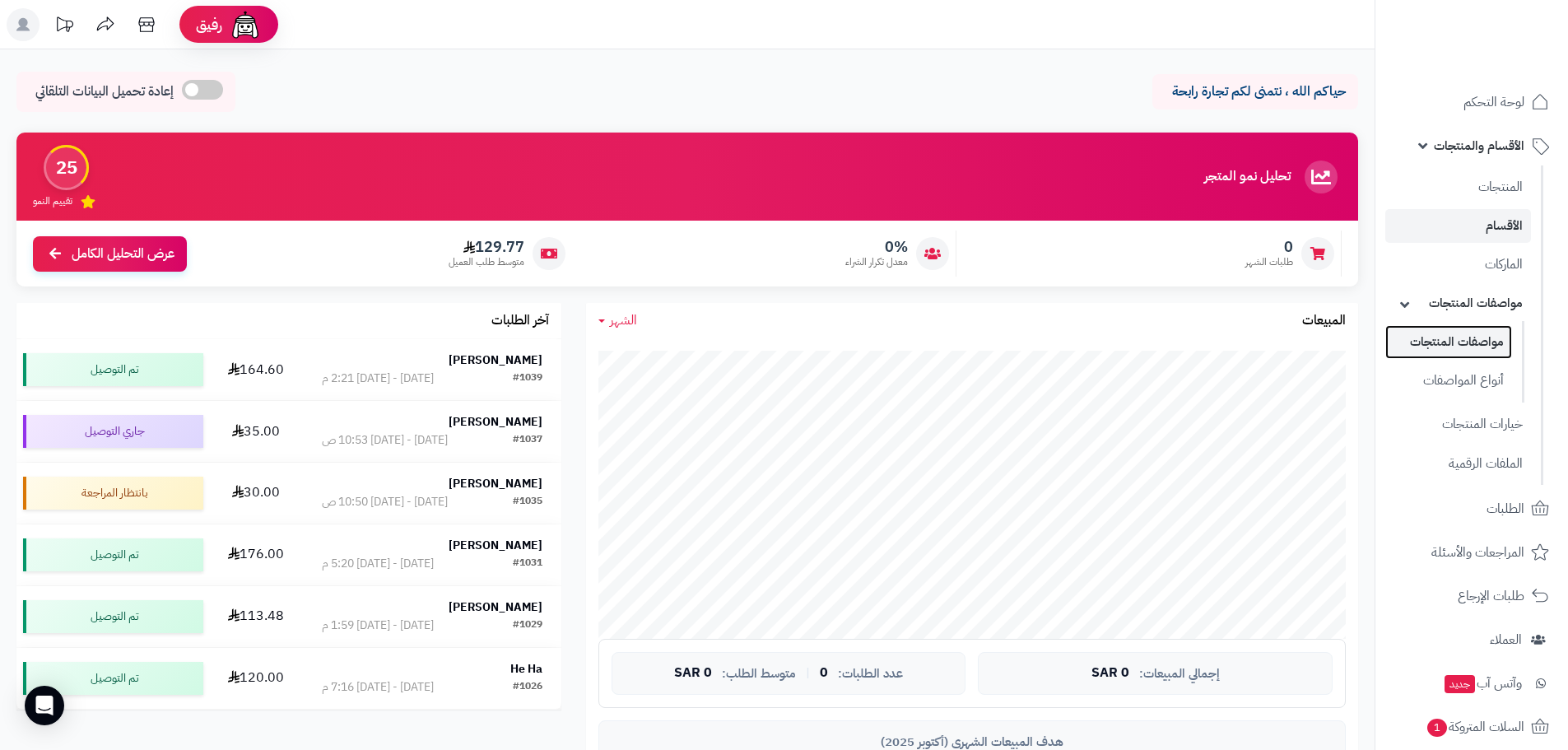
click at [1461, 333] on link "مواصفات المنتجات" at bounding box center [1449, 342] width 127 height 34
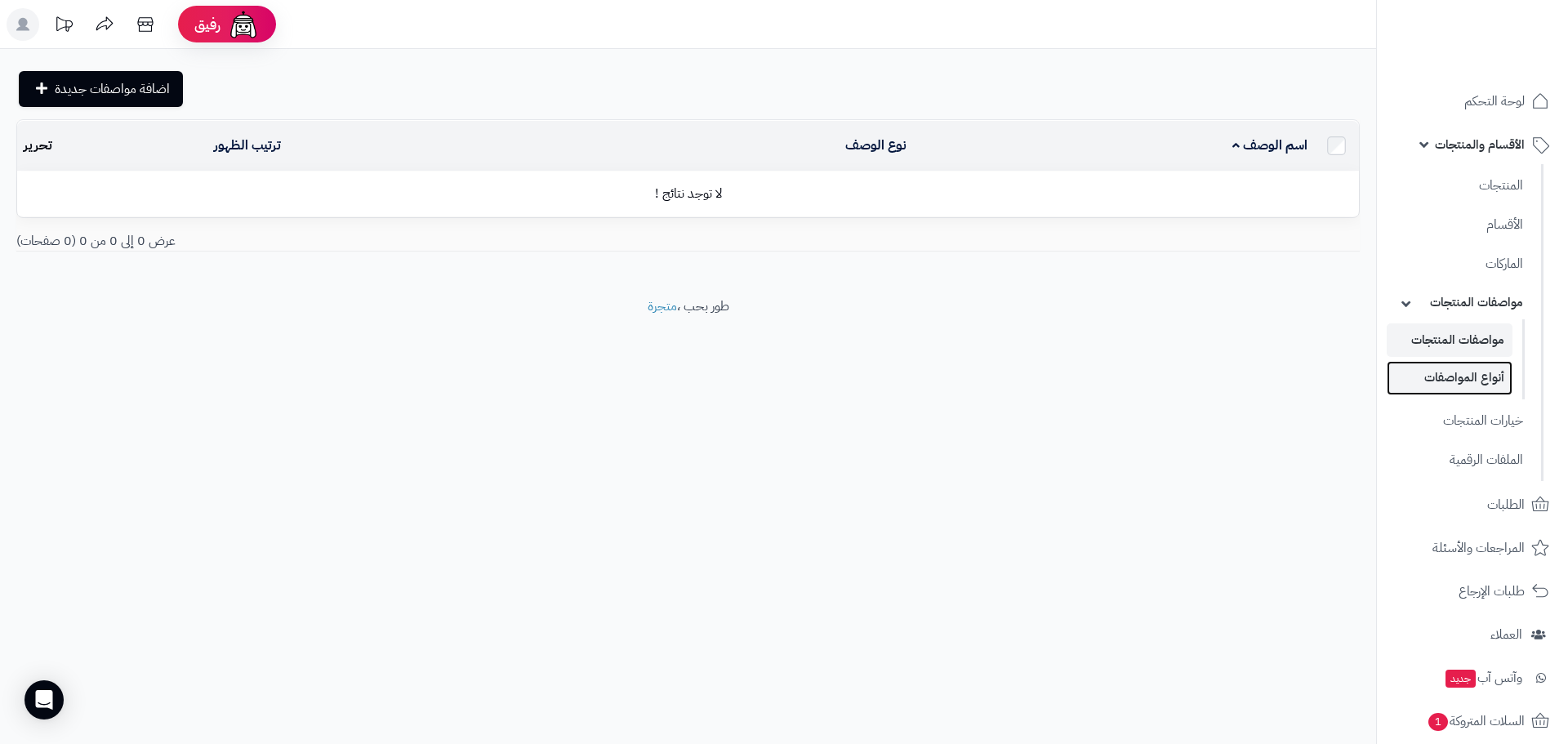
click at [1476, 378] on link "أنواع المواصفات" at bounding box center [1450, 377] width 126 height 34
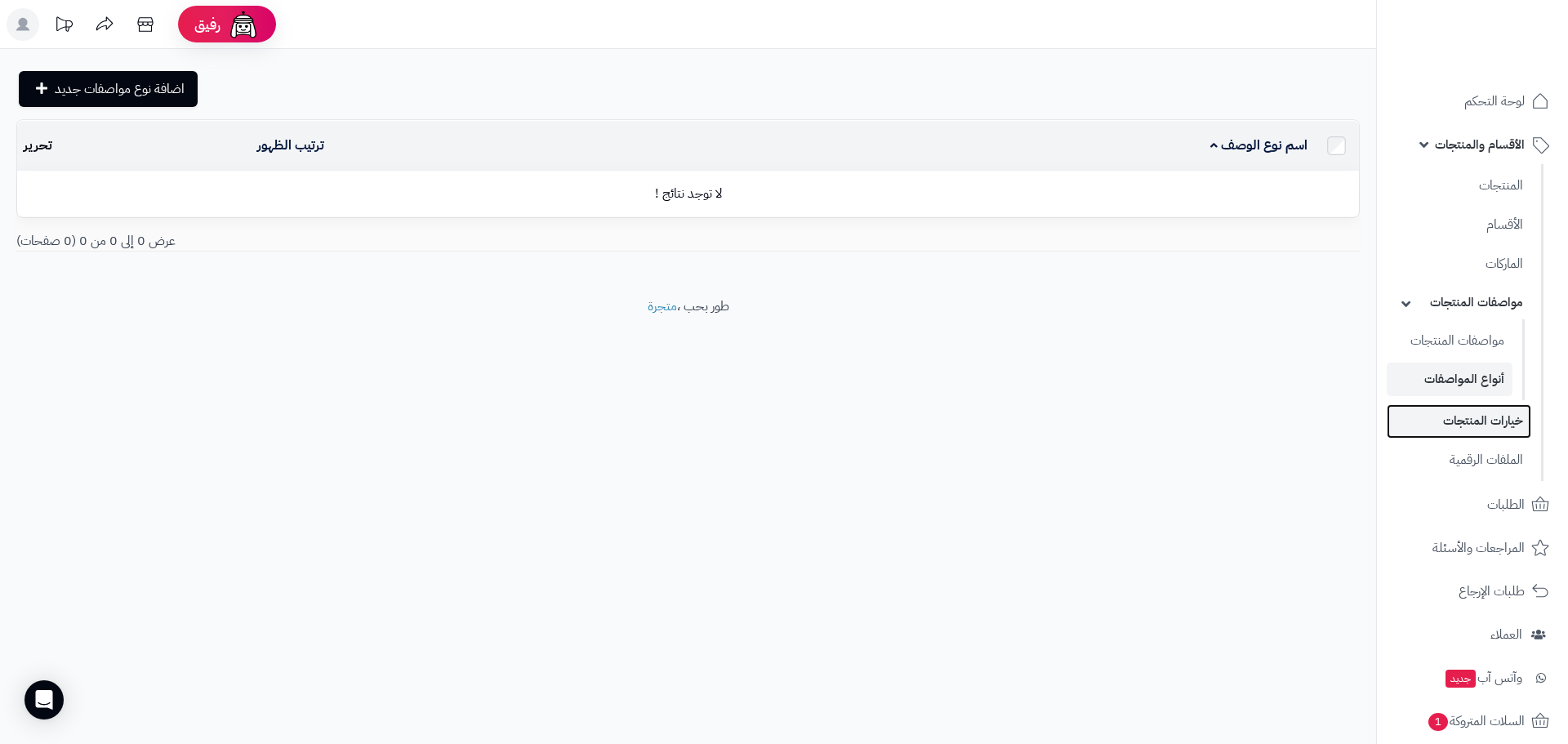
click at [1469, 421] on link "خيارات المنتجات" at bounding box center [1459, 421] width 145 height 34
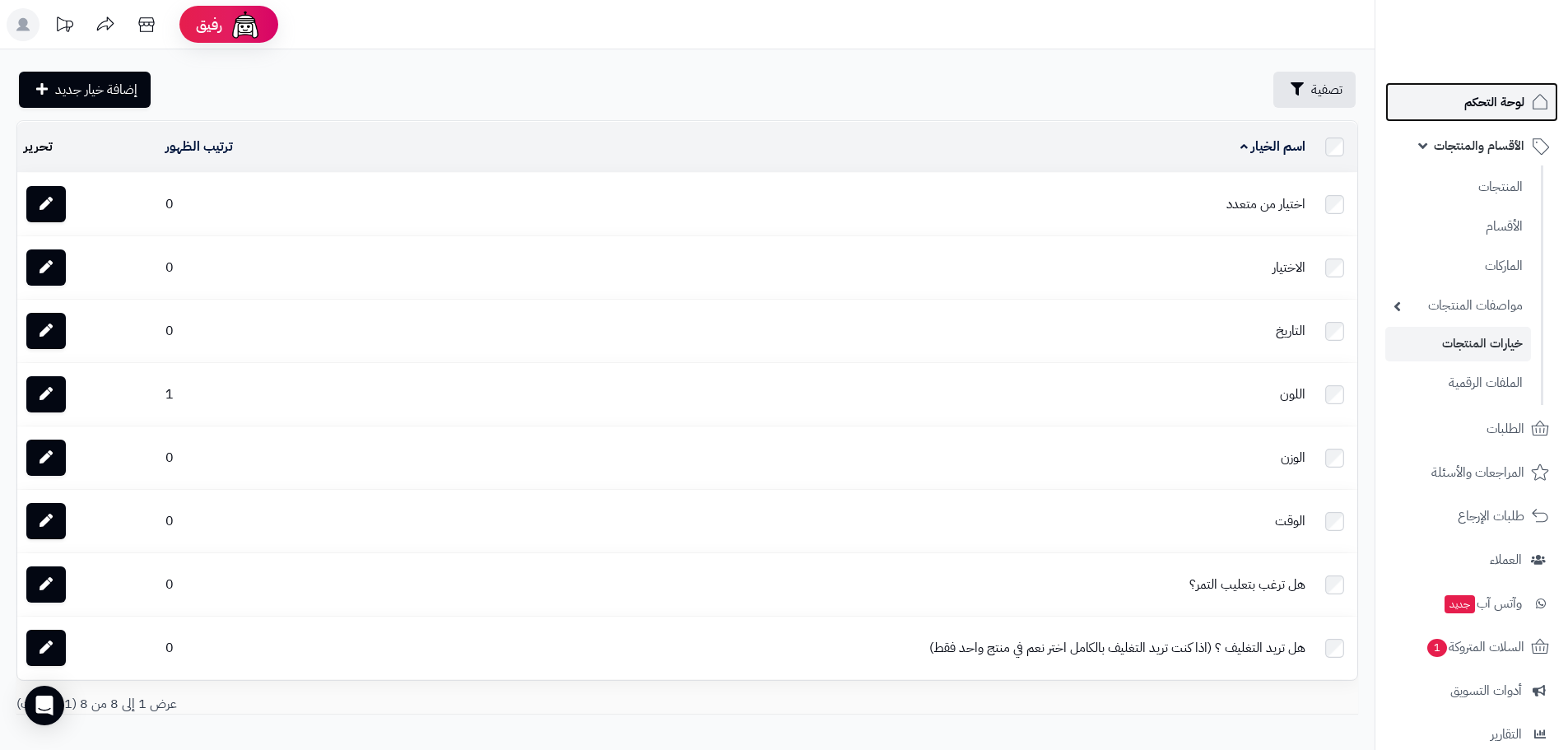
click at [1499, 109] on span "لوحة التحكم" at bounding box center [1494, 102] width 60 height 23
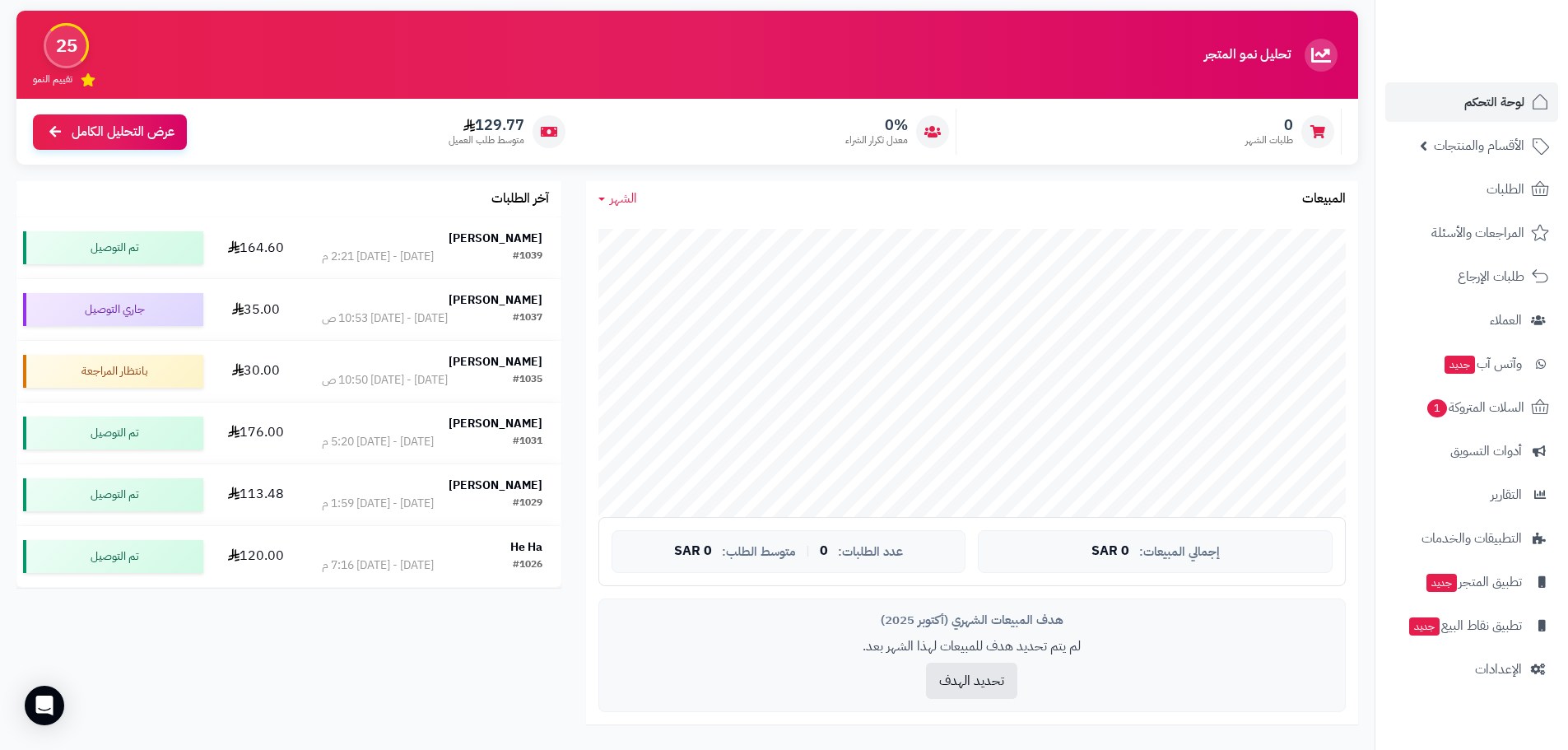
scroll to position [165, 0]
